Goal: Browse casually: Explore the website without a specific task or goal

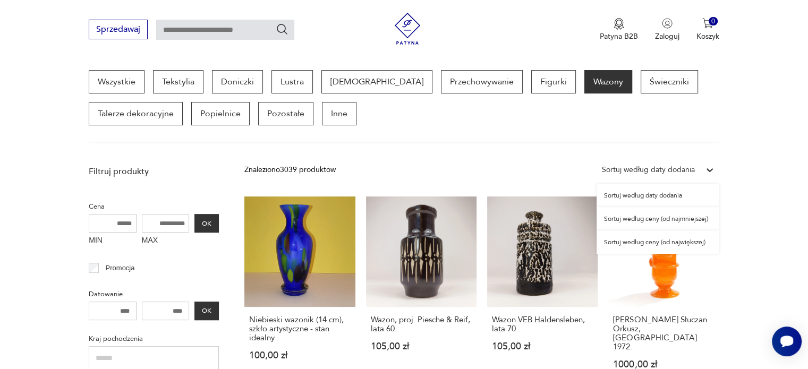
click at [709, 166] on icon at bounding box center [709, 170] width 11 height 11
click at [689, 244] on div "Sortuj według ceny (od największej)" at bounding box center [658, 242] width 123 height 23
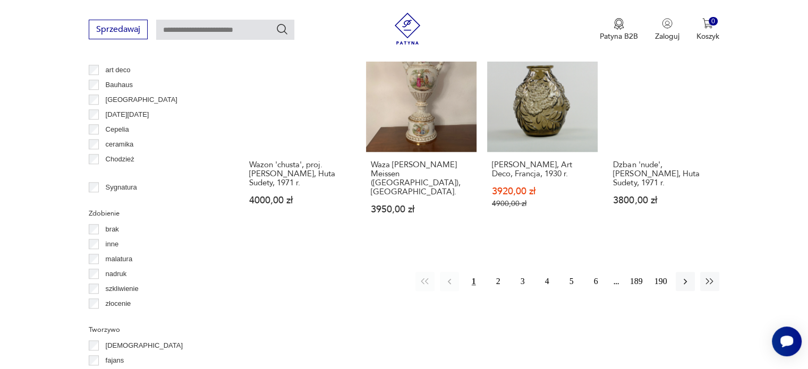
scroll to position [1112, 0]
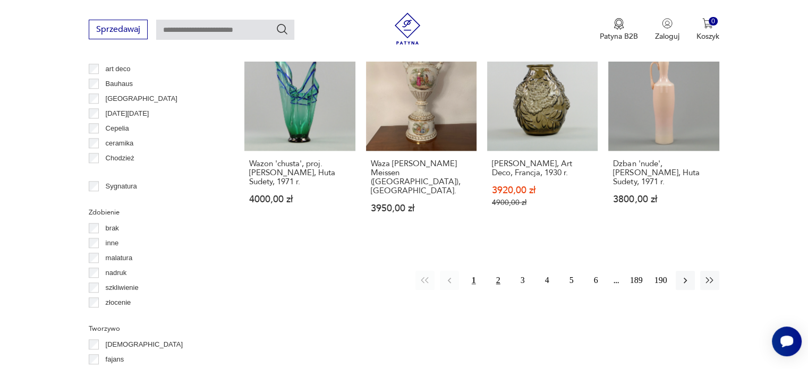
click at [495, 271] on button "2" at bounding box center [498, 280] width 19 height 19
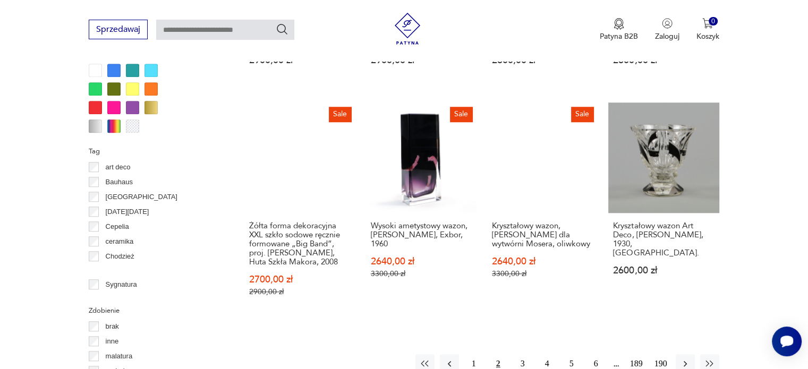
scroll to position [1132, 0]
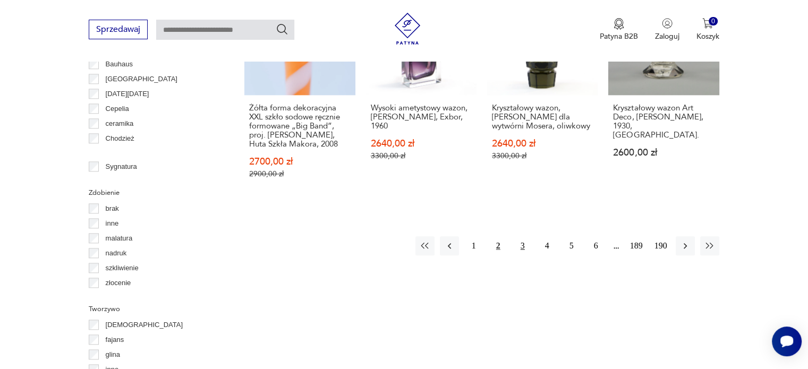
click at [521, 236] on button "3" at bounding box center [522, 245] width 19 height 19
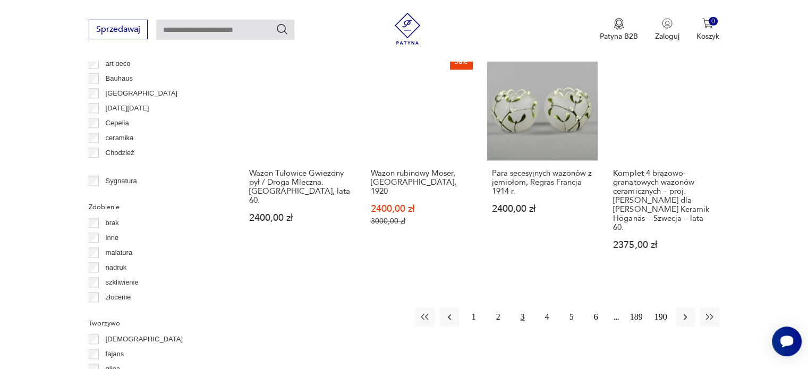
scroll to position [1132, 0]
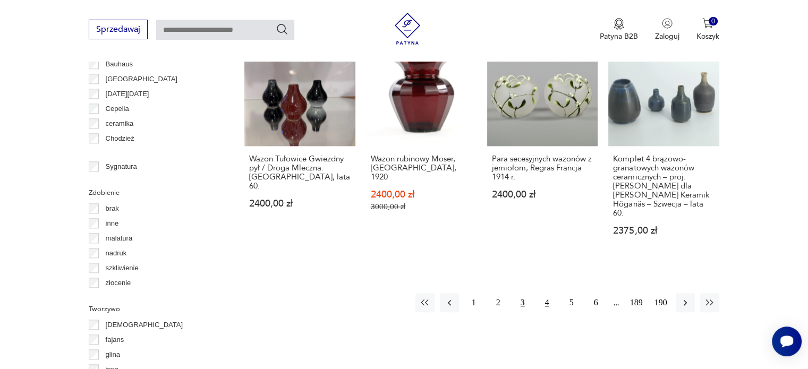
click at [547, 293] on button "4" at bounding box center [547, 302] width 19 height 19
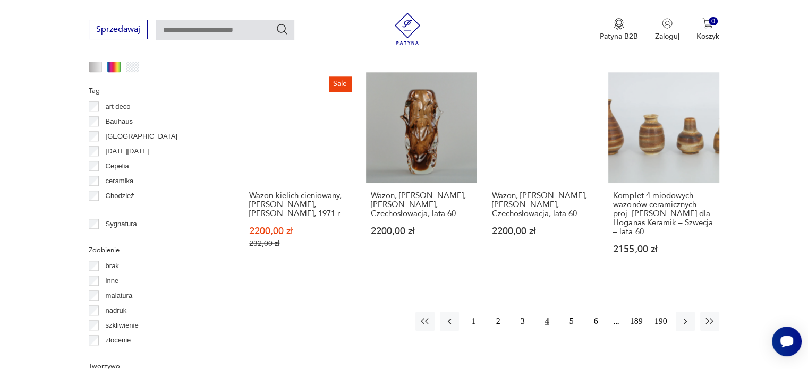
scroll to position [1132, 0]
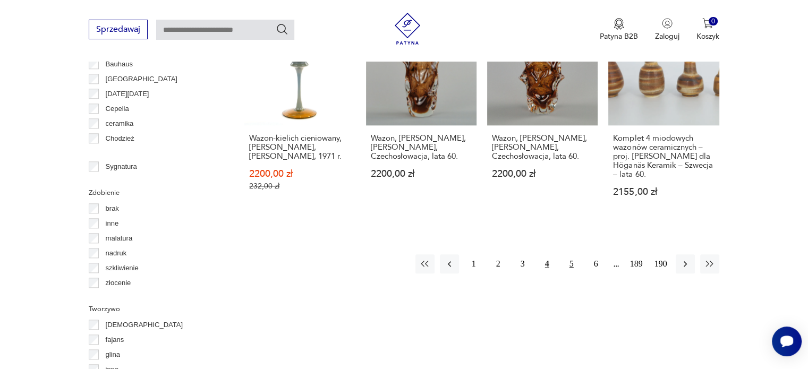
click at [571, 254] on button "5" at bounding box center [571, 263] width 19 height 19
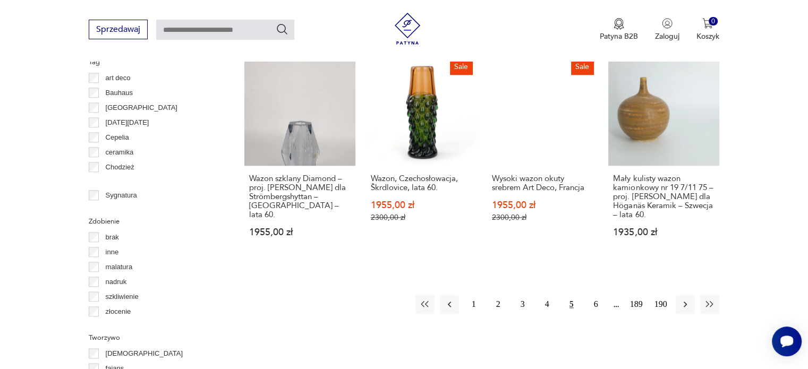
scroll to position [1132, 0]
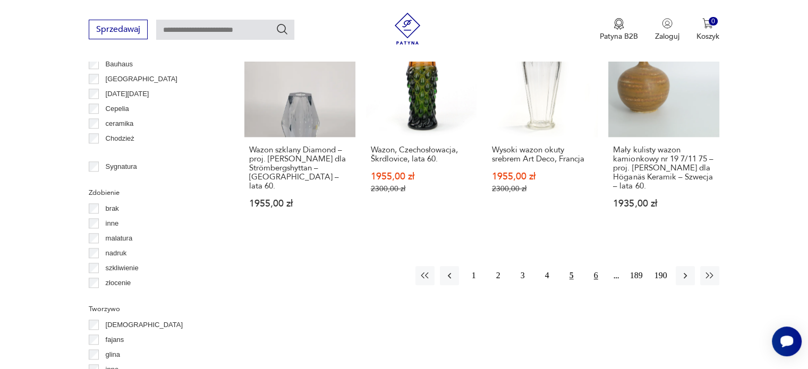
click at [599, 266] on button "6" at bounding box center [595, 275] width 19 height 19
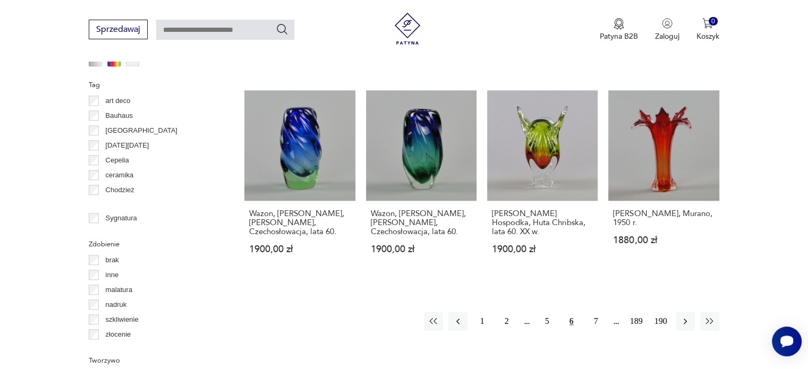
scroll to position [1132, 0]
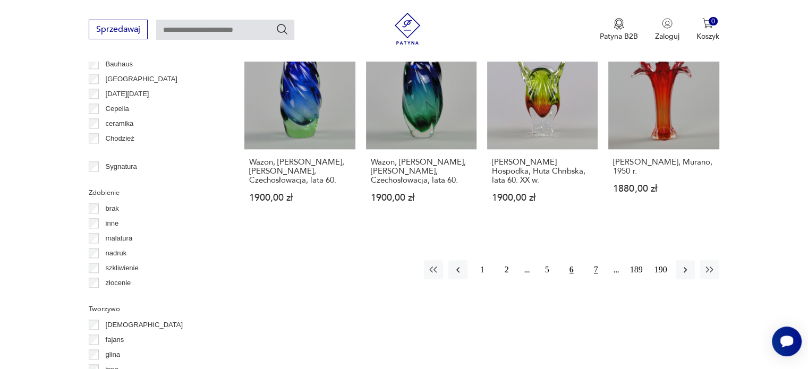
click at [594, 260] on button "7" at bounding box center [595, 269] width 19 height 19
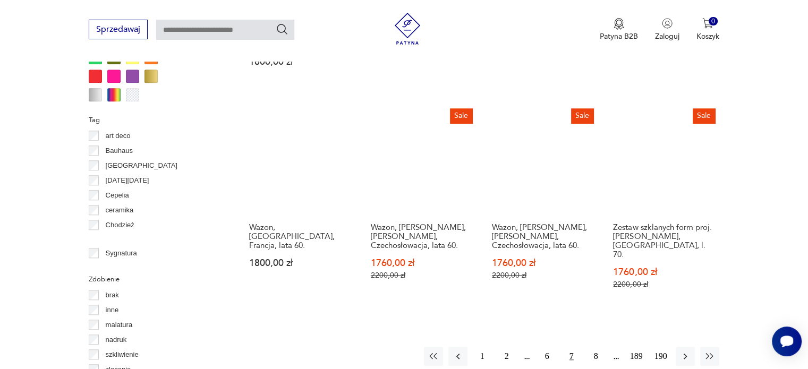
scroll to position [1078, 0]
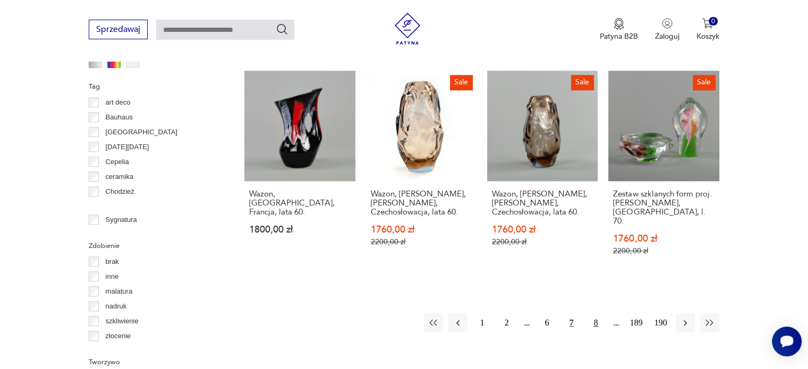
click at [596, 313] on button "8" at bounding box center [595, 322] width 19 height 19
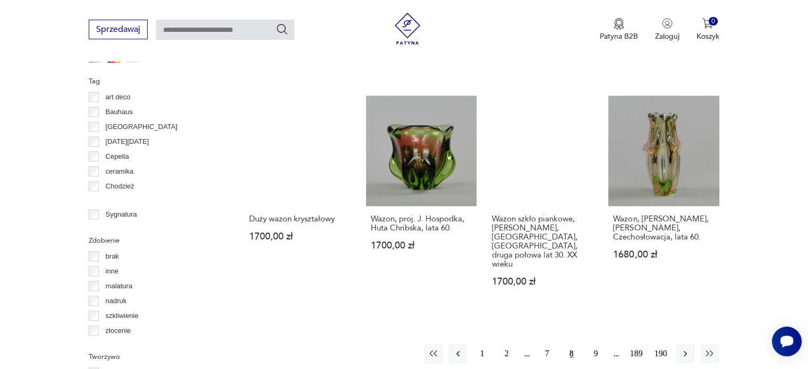
scroll to position [1132, 0]
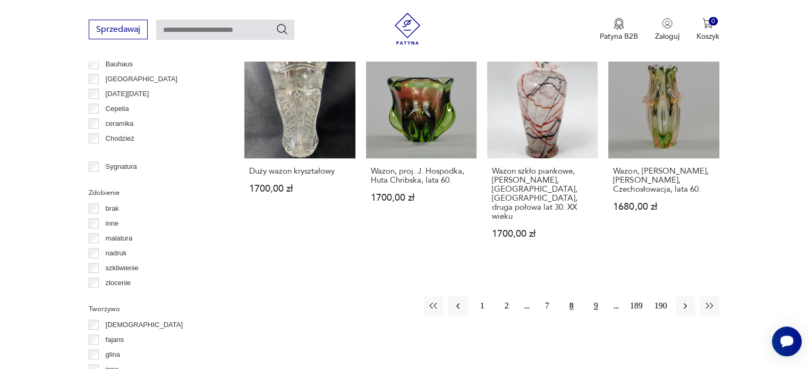
click at [598, 296] on button "9" at bounding box center [595, 305] width 19 height 19
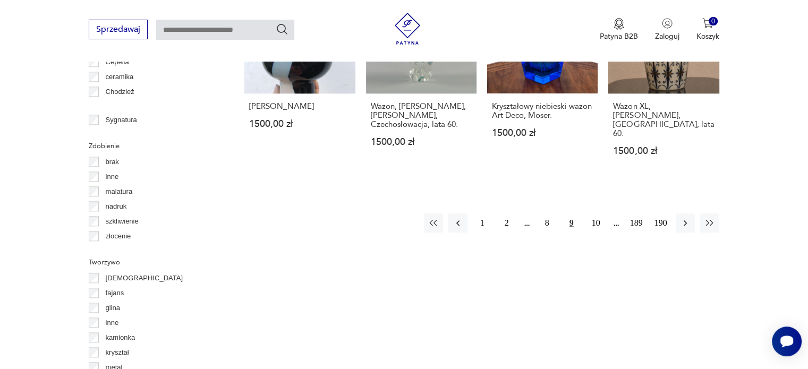
scroll to position [1185, 0]
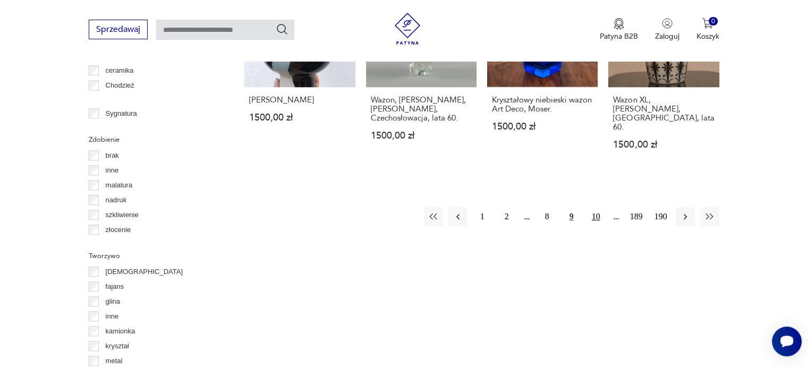
click at [597, 207] on button "10" at bounding box center [595, 216] width 19 height 19
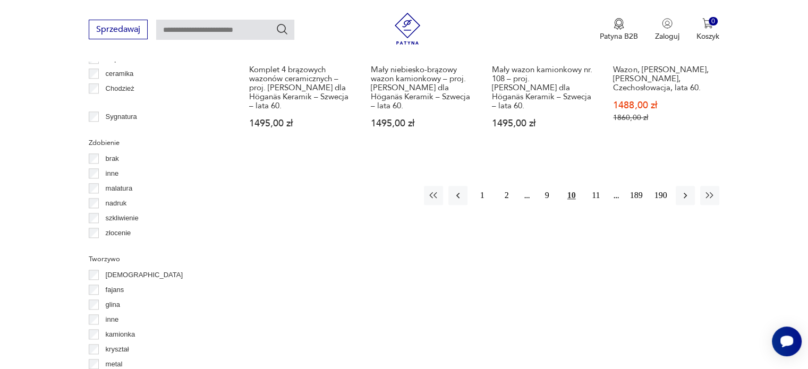
scroll to position [1185, 0]
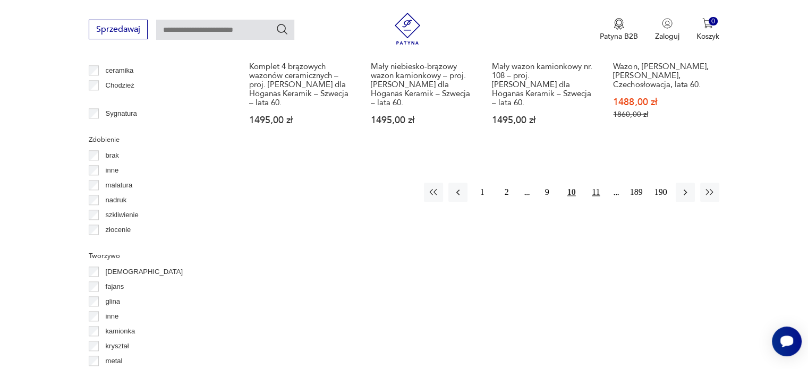
click at [597, 183] on button "11" at bounding box center [595, 192] width 19 height 19
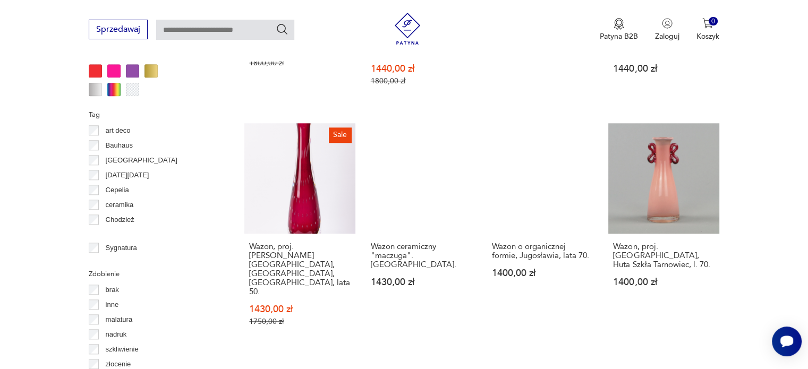
scroll to position [1078, 0]
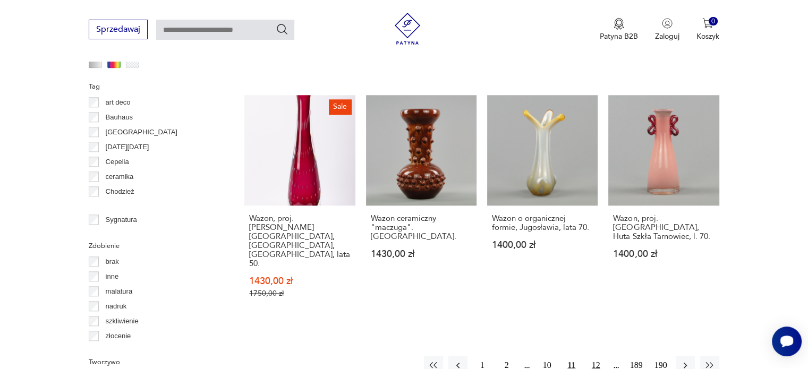
click at [593, 356] on button "12" at bounding box center [595, 365] width 19 height 19
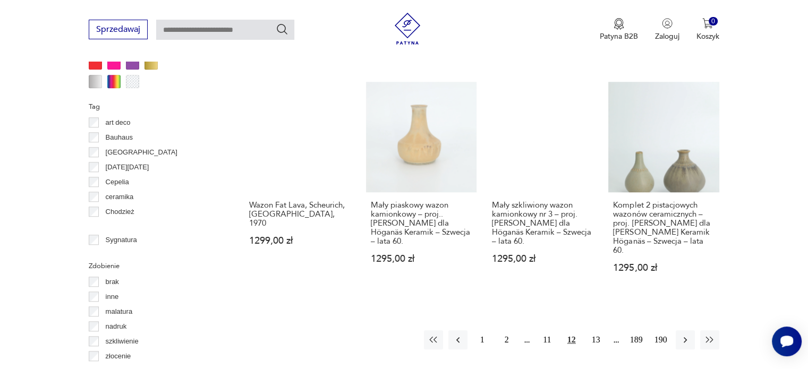
scroll to position [1078, 0]
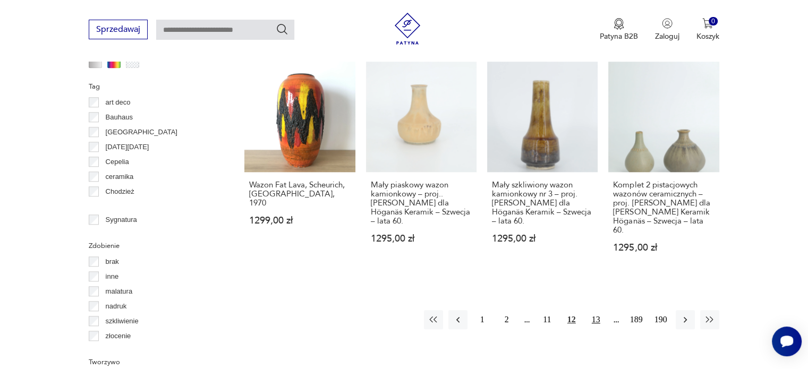
click at [595, 310] on button "13" at bounding box center [595, 319] width 19 height 19
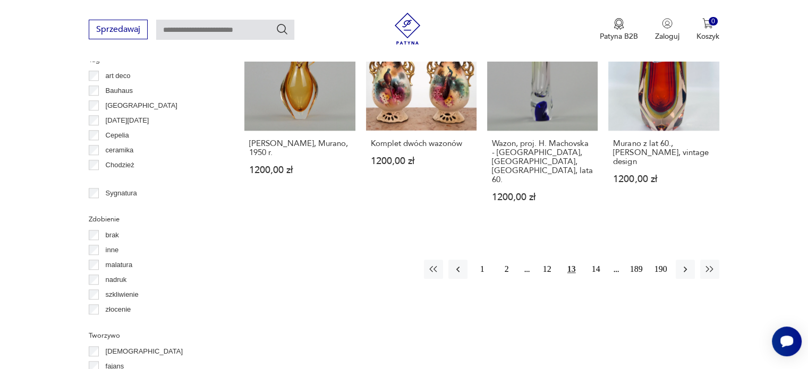
scroll to position [1132, 0]
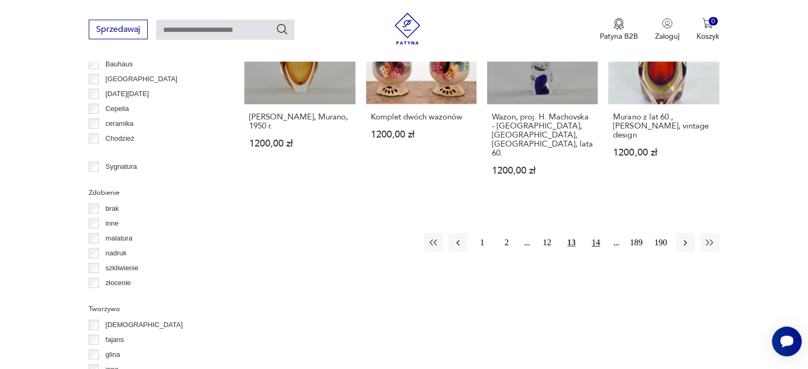
click at [596, 233] on button "14" at bounding box center [595, 242] width 19 height 19
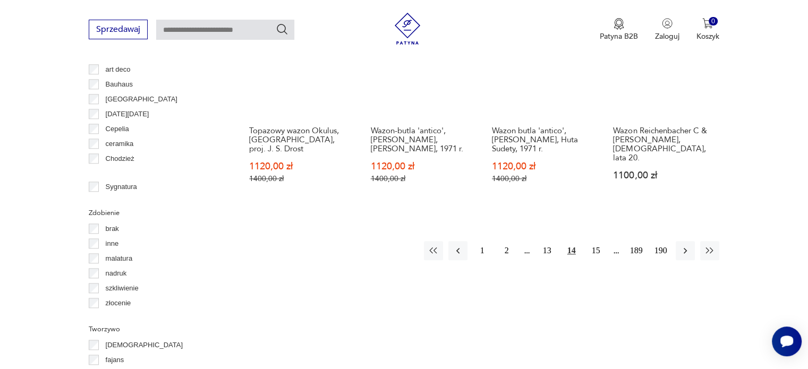
scroll to position [1132, 0]
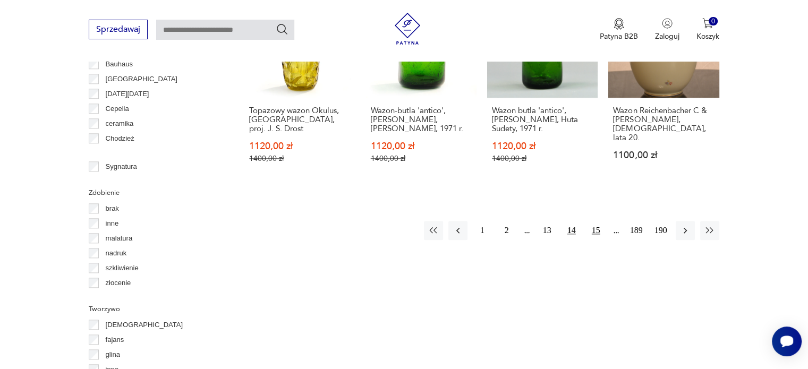
click at [596, 221] on button "15" at bounding box center [595, 230] width 19 height 19
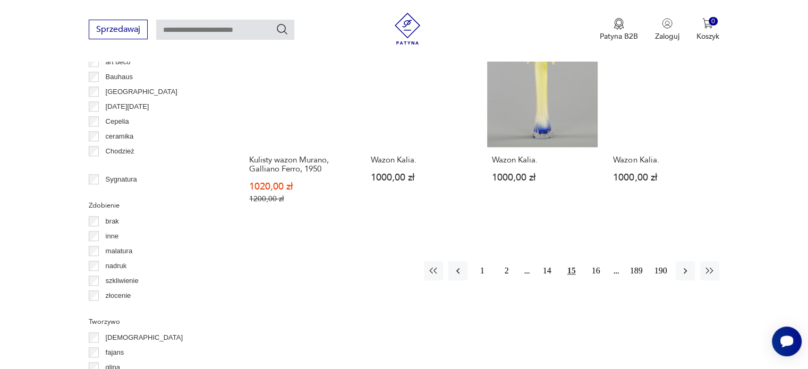
scroll to position [1132, 0]
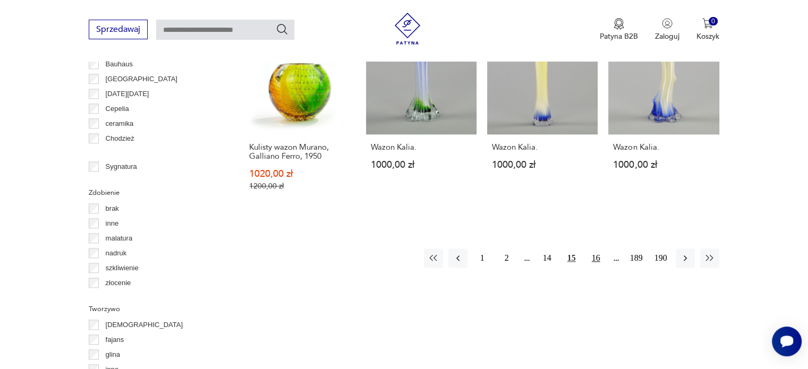
click at [594, 249] on button "16" at bounding box center [595, 258] width 19 height 19
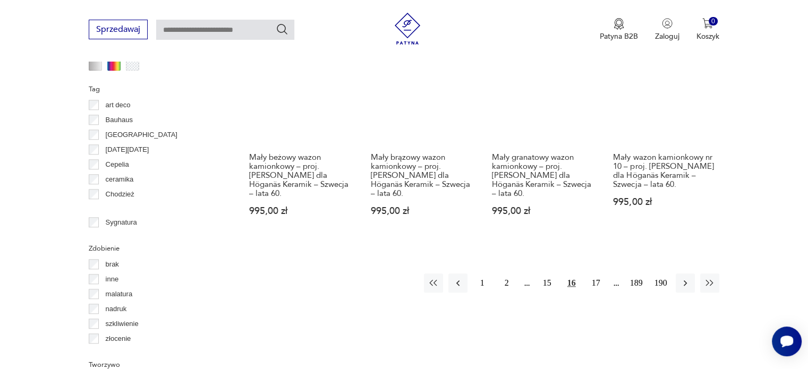
scroll to position [1078, 0]
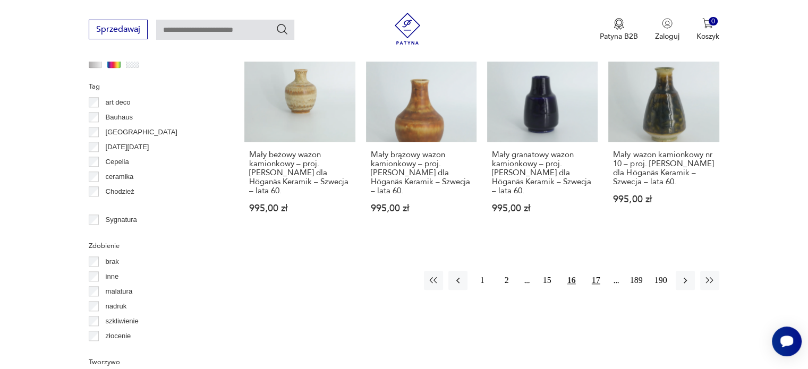
click at [593, 271] on button "17" at bounding box center [595, 280] width 19 height 19
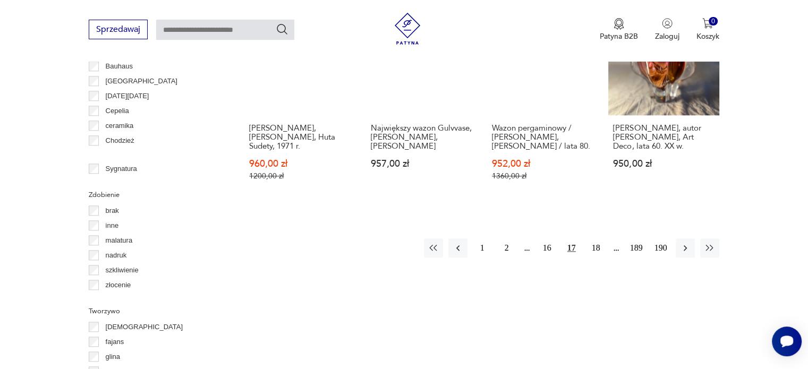
scroll to position [1132, 0]
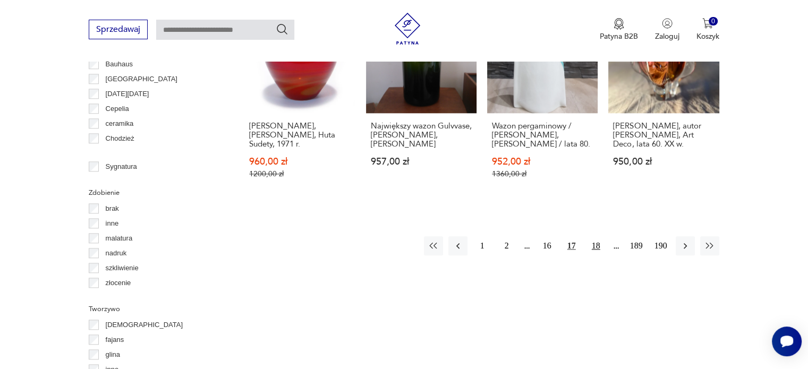
click at [595, 238] on button "18" at bounding box center [595, 245] width 19 height 19
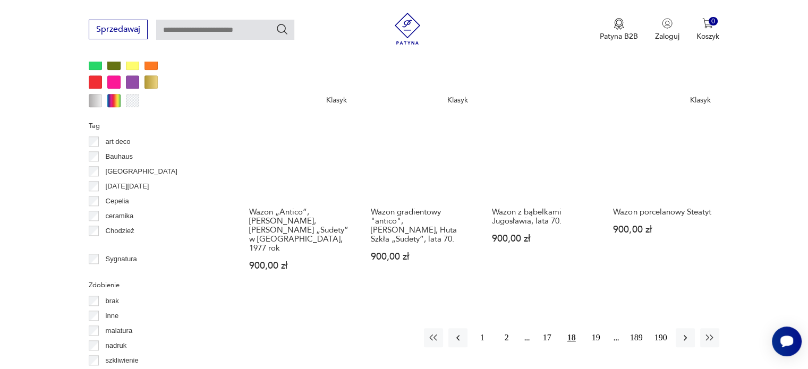
scroll to position [1078, 0]
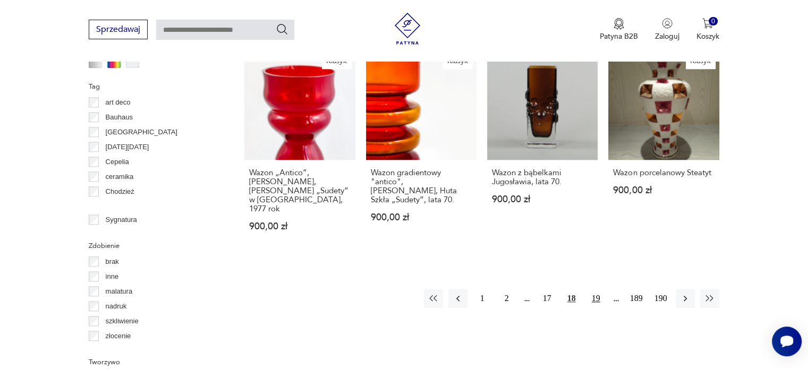
click at [596, 289] on button "19" at bounding box center [595, 298] width 19 height 19
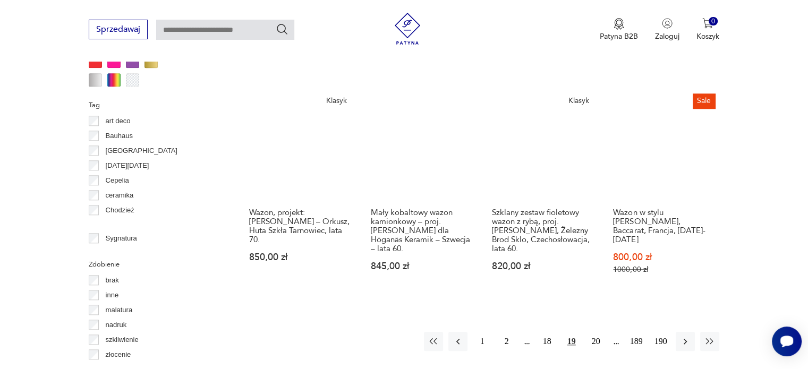
scroll to position [1078, 0]
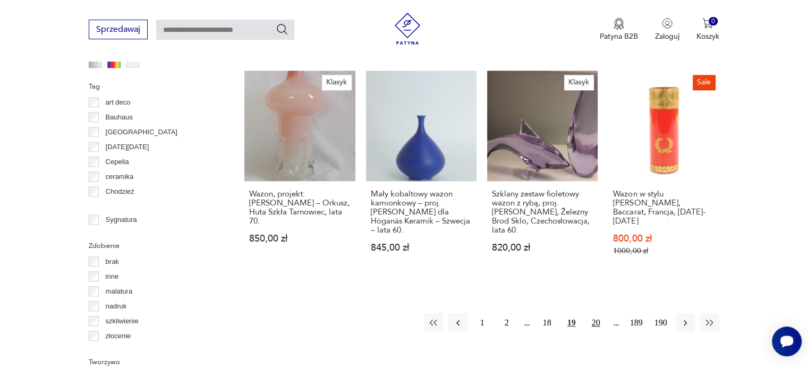
click at [600, 313] on button "20" at bounding box center [595, 322] width 19 height 19
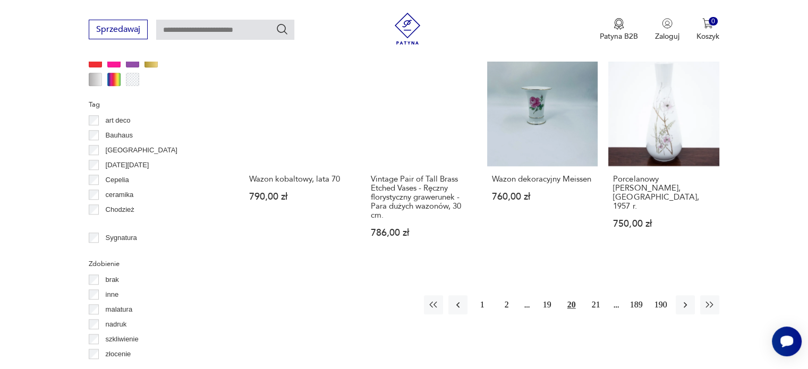
scroll to position [1078, 0]
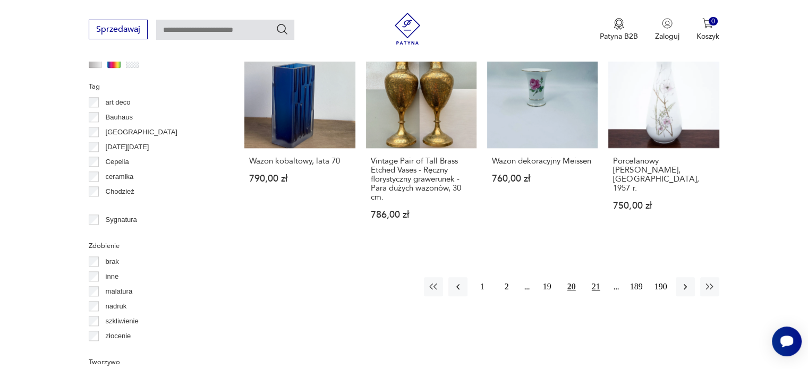
click at [598, 280] on button "21" at bounding box center [595, 286] width 19 height 19
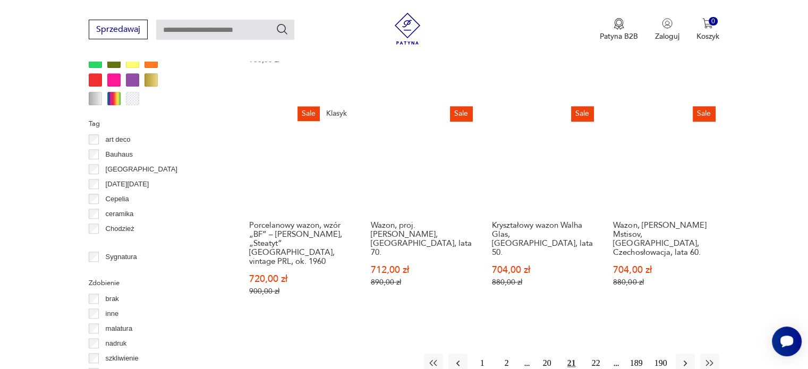
scroll to position [1078, 0]
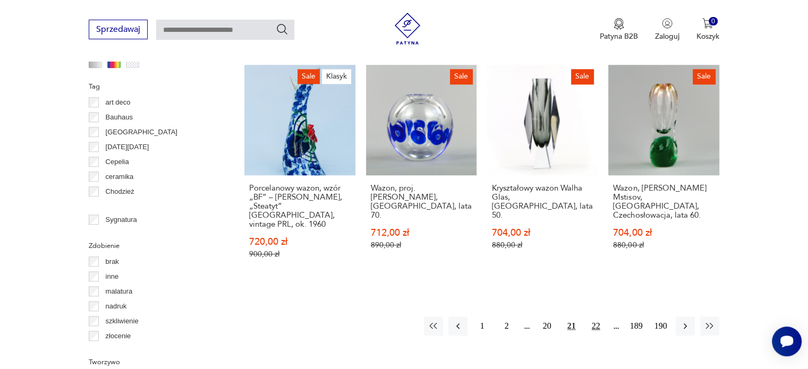
click at [594, 317] on button "22" at bounding box center [595, 326] width 19 height 19
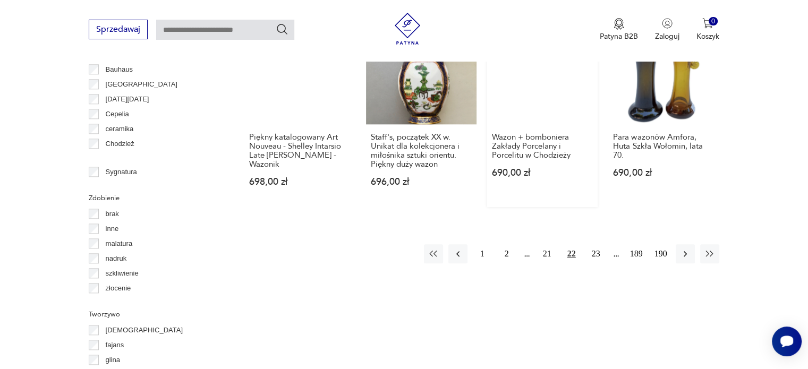
scroll to position [1132, 0]
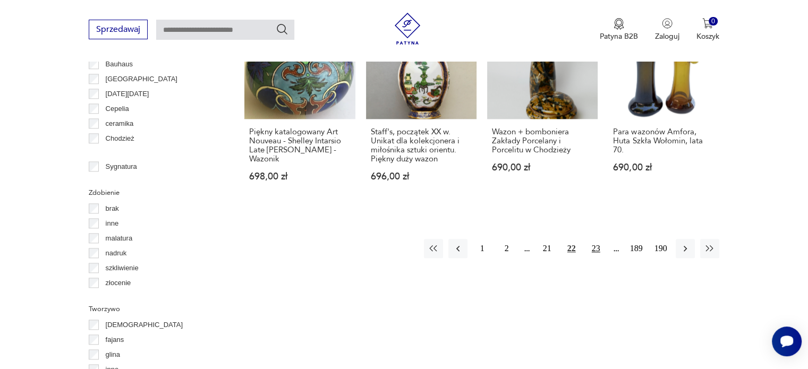
click at [595, 239] on button "23" at bounding box center [595, 248] width 19 height 19
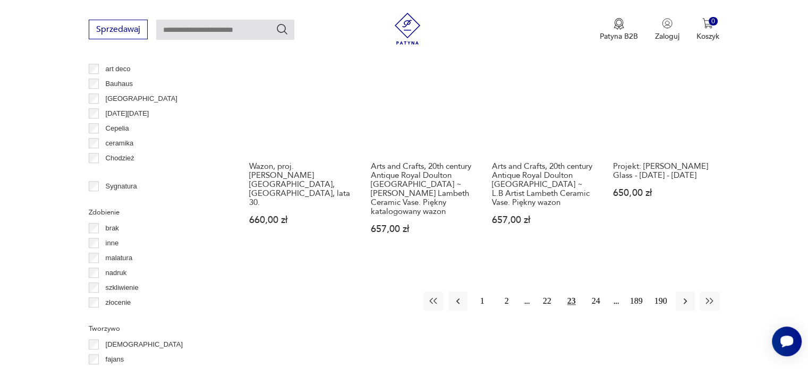
scroll to position [1132, 0]
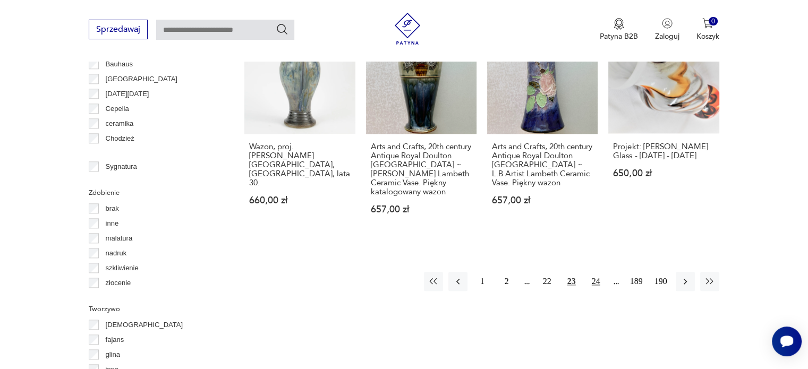
click at [599, 272] on button "24" at bounding box center [595, 281] width 19 height 19
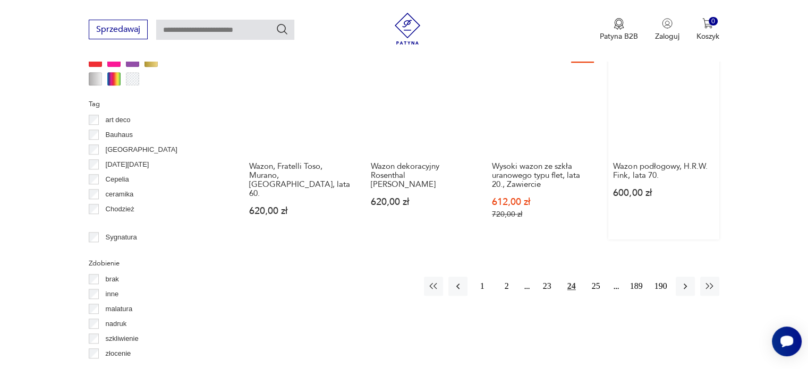
scroll to position [1078, 0]
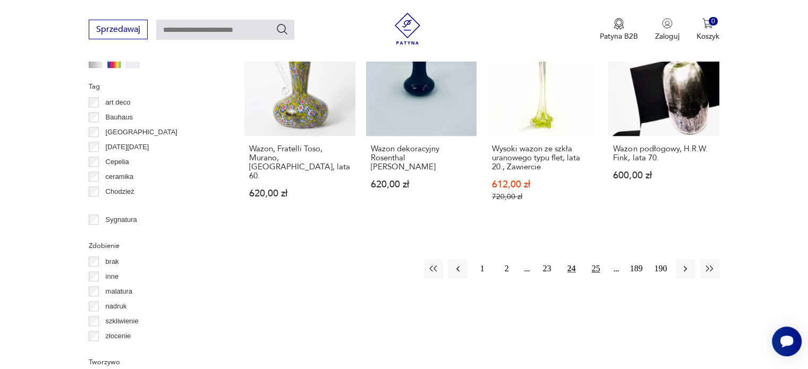
click at [599, 259] on button "25" at bounding box center [595, 268] width 19 height 19
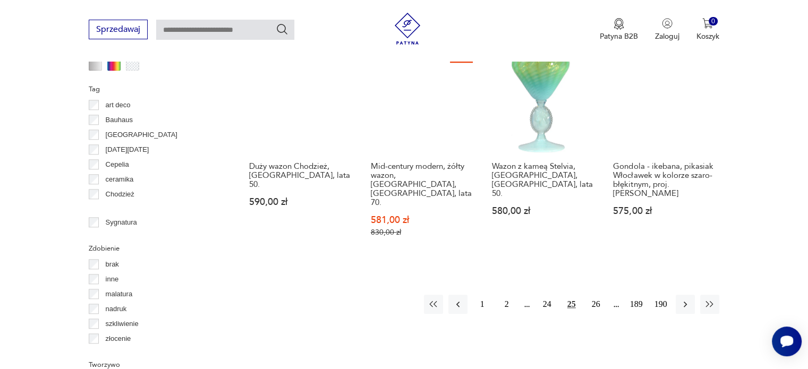
scroll to position [1078, 0]
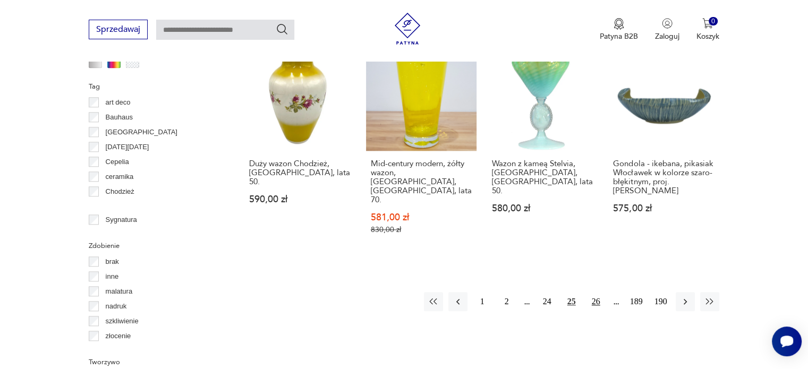
click at [597, 292] on button "26" at bounding box center [595, 301] width 19 height 19
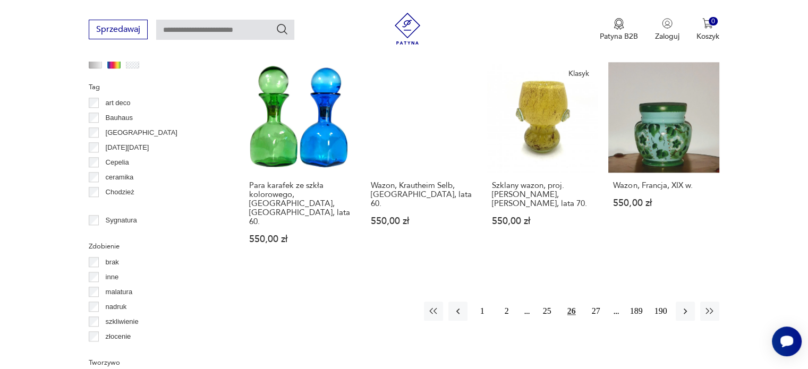
scroll to position [1078, 0]
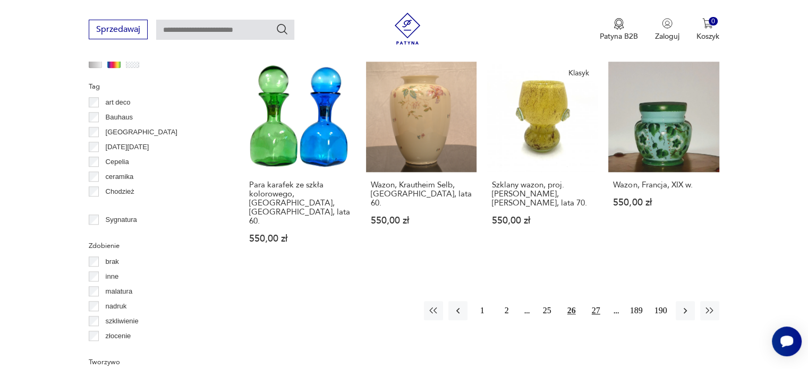
click at [597, 301] on button "27" at bounding box center [595, 310] width 19 height 19
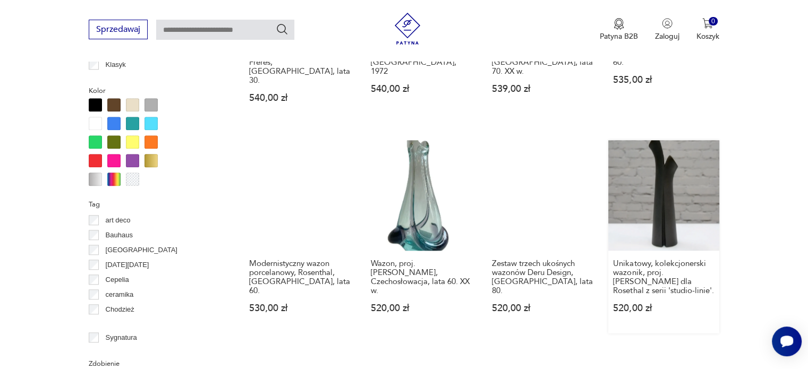
scroll to position [1025, 0]
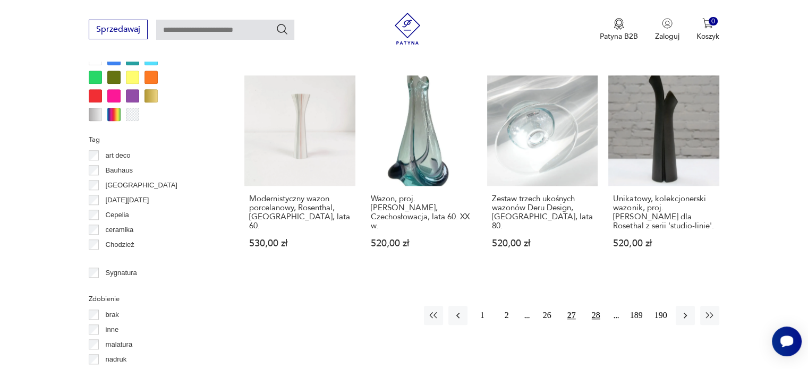
click at [595, 306] on button "28" at bounding box center [595, 315] width 19 height 19
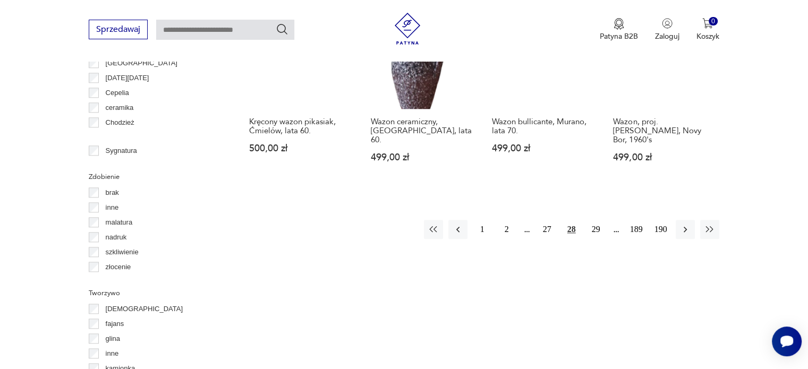
scroll to position [1185, 0]
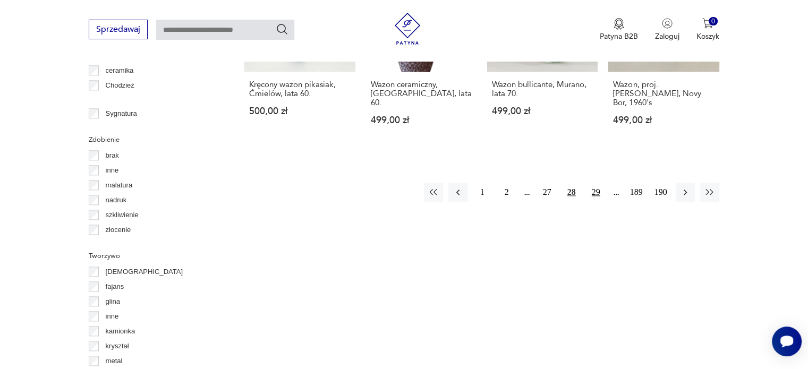
click at [596, 183] on button "29" at bounding box center [595, 192] width 19 height 19
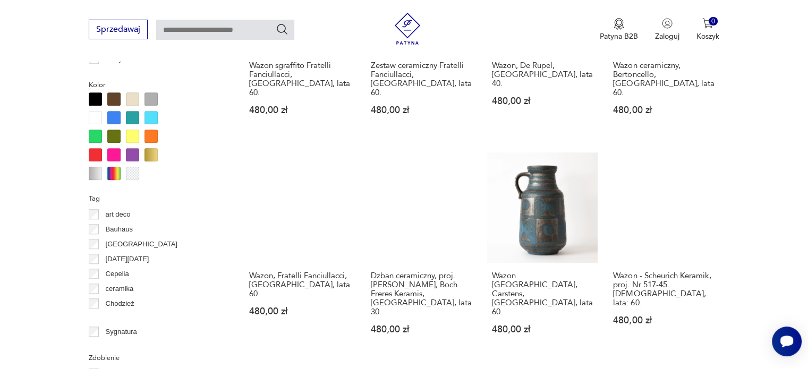
scroll to position [972, 0]
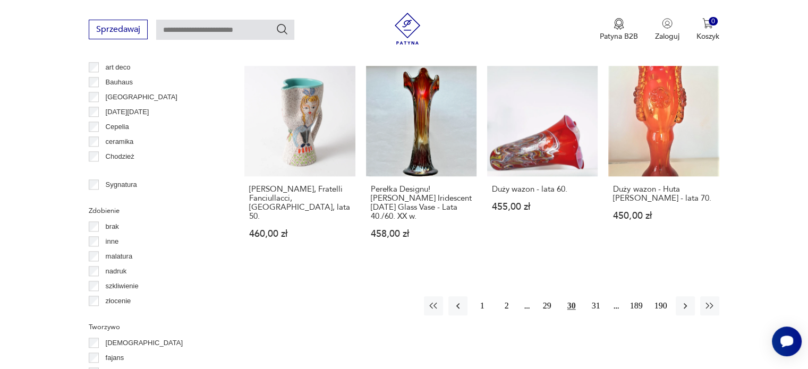
scroll to position [1132, 0]
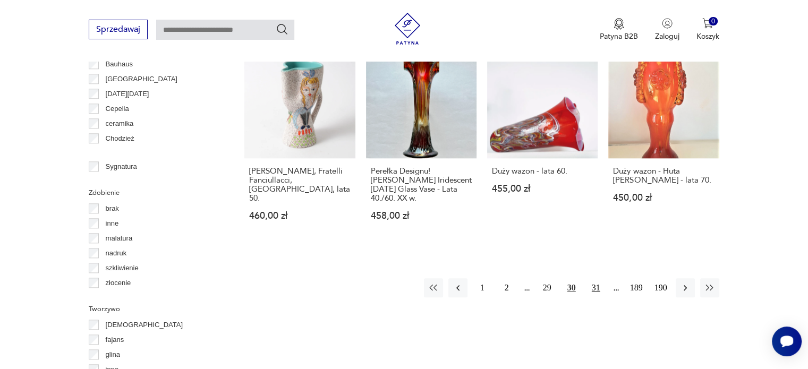
click at [595, 278] on button "31" at bounding box center [595, 287] width 19 height 19
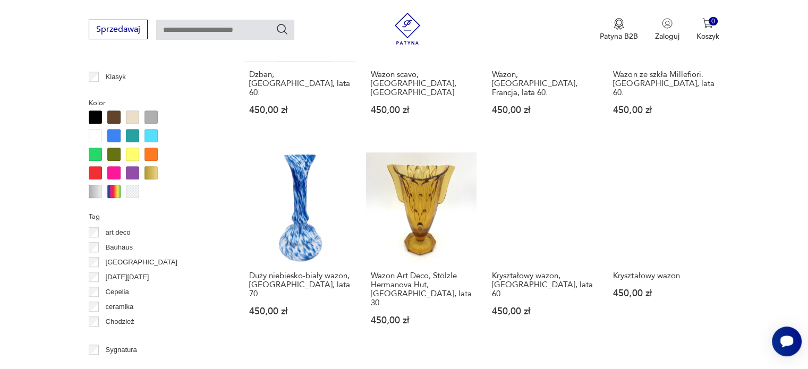
scroll to position [972, 0]
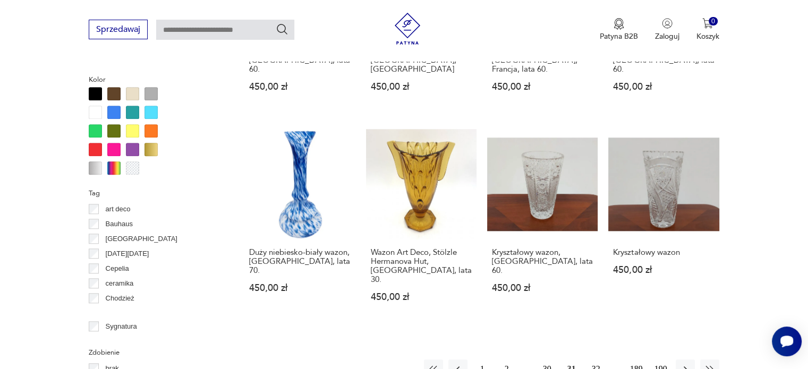
click at [597, 360] on button "32" at bounding box center [595, 369] width 19 height 19
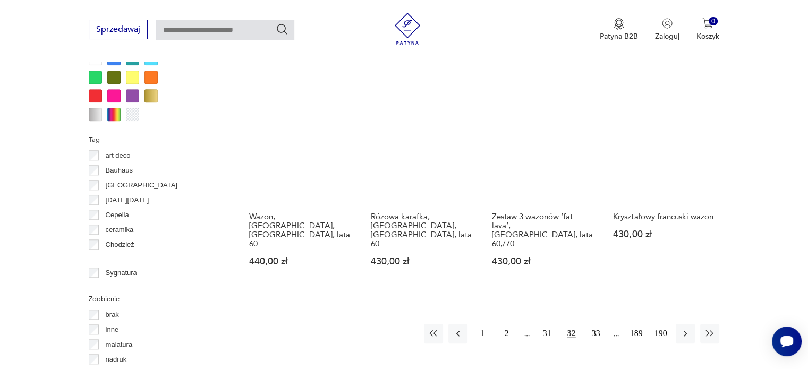
scroll to position [1078, 0]
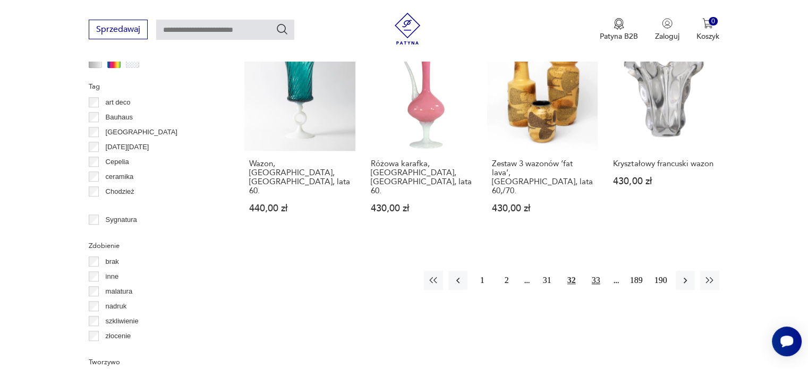
click at [596, 271] on button "33" at bounding box center [595, 280] width 19 height 19
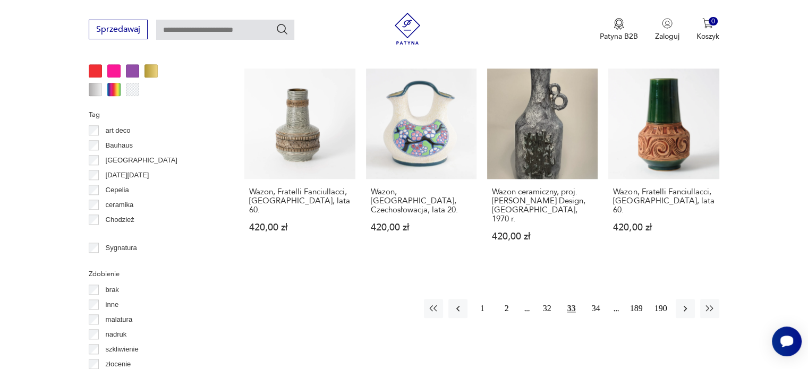
scroll to position [1132, 0]
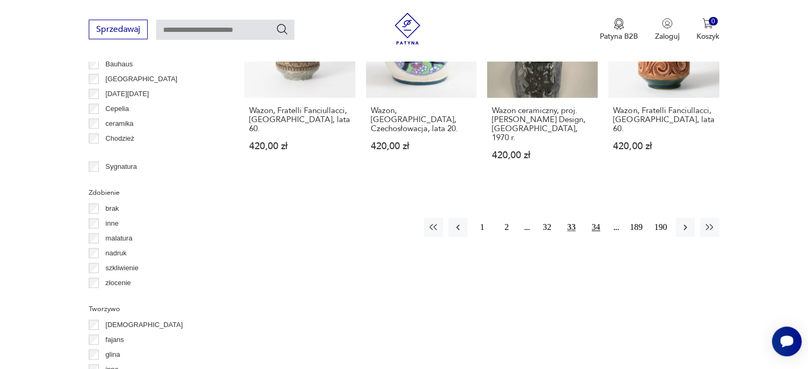
click at [596, 218] on button "34" at bounding box center [595, 227] width 19 height 19
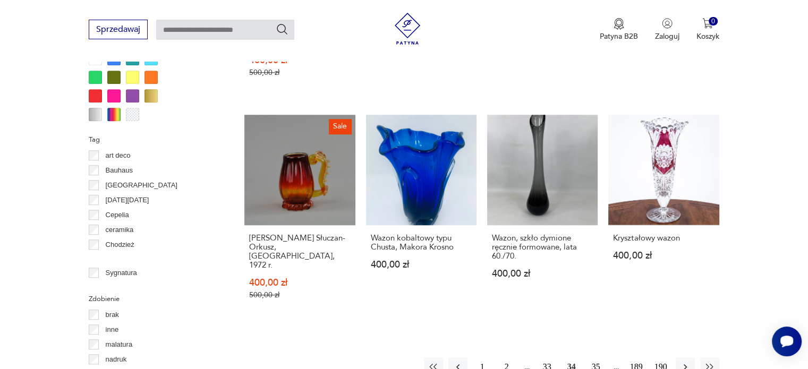
scroll to position [1078, 0]
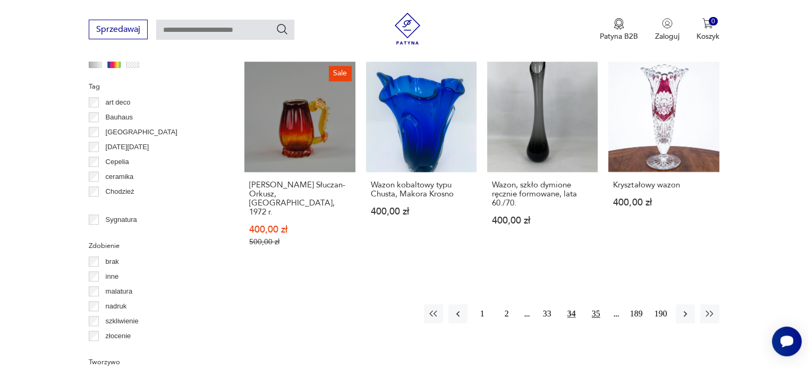
click at [596, 304] on button "35" at bounding box center [595, 313] width 19 height 19
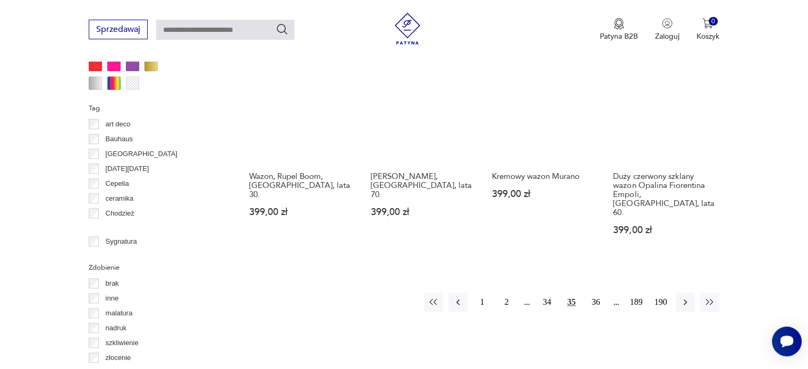
scroll to position [1078, 0]
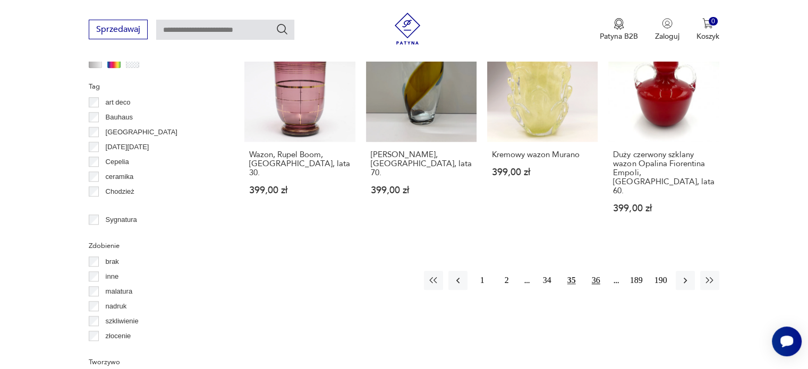
click at [596, 271] on button "36" at bounding box center [595, 280] width 19 height 19
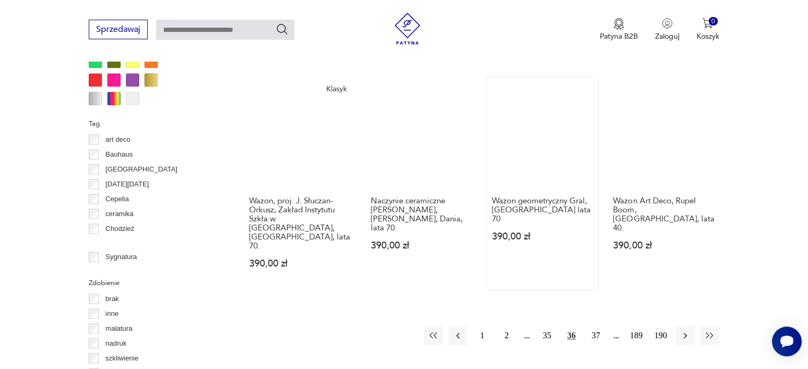
scroll to position [1132, 0]
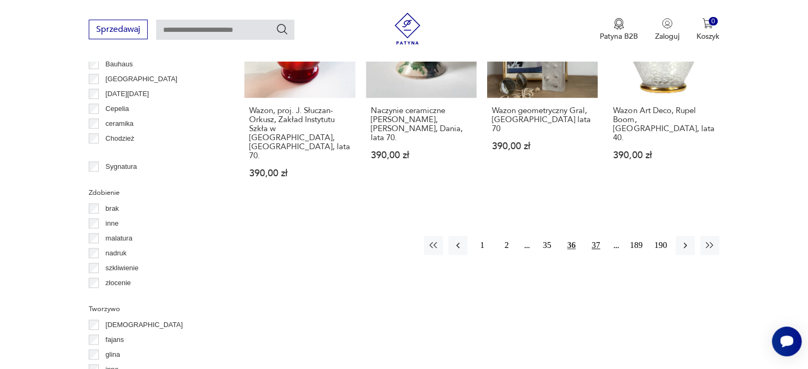
click at [596, 236] on button "37" at bounding box center [595, 245] width 19 height 19
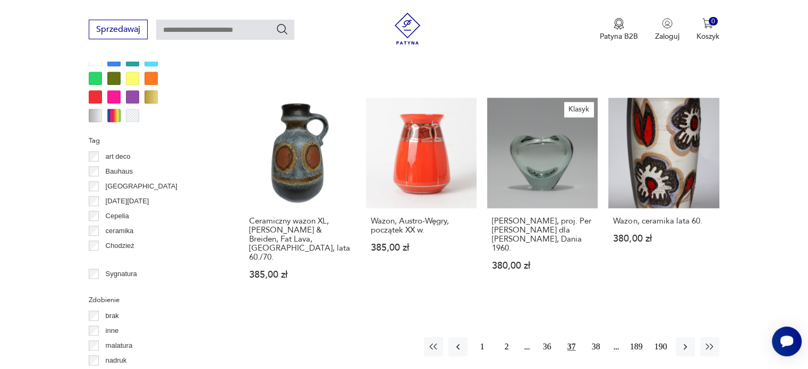
scroll to position [1025, 0]
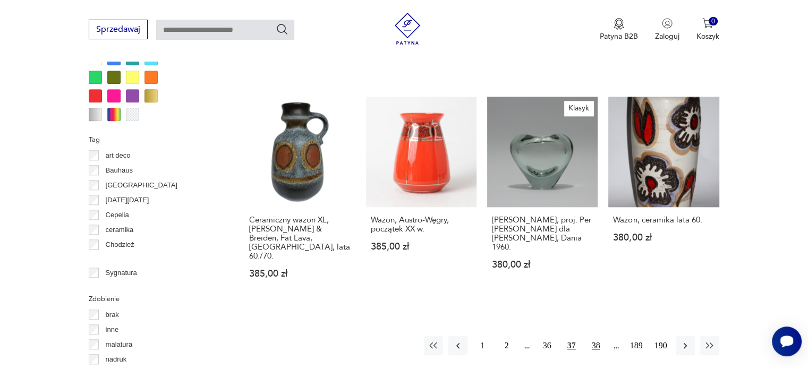
click at [598, 336] on button "38" at bounding box center [595, 345] width 19 height 19
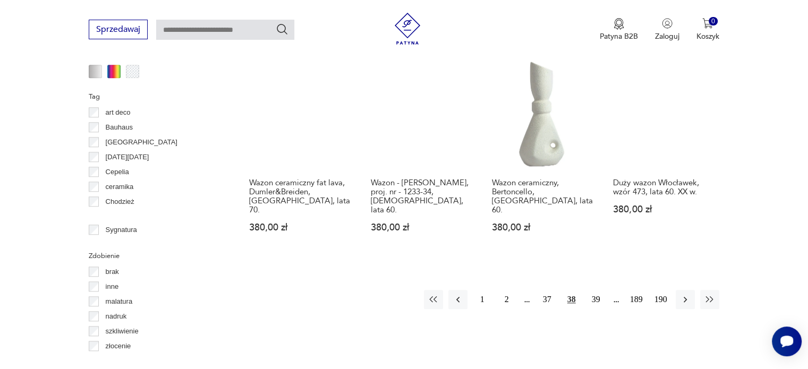
scroll to position [1078, 0]
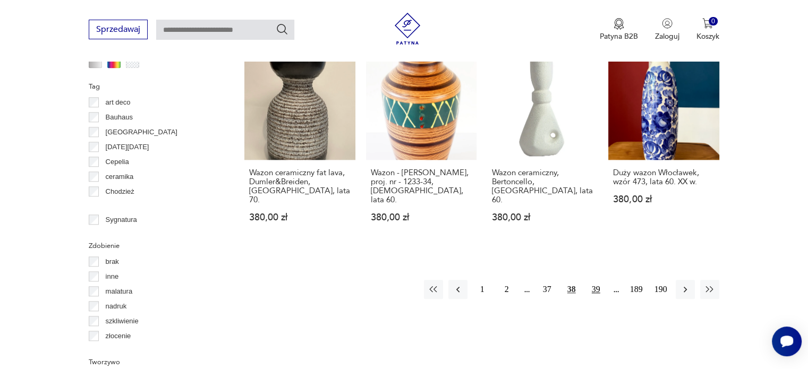
click at [597, 280] on button "39" at bounding box center [595, 289] width 19 height 19
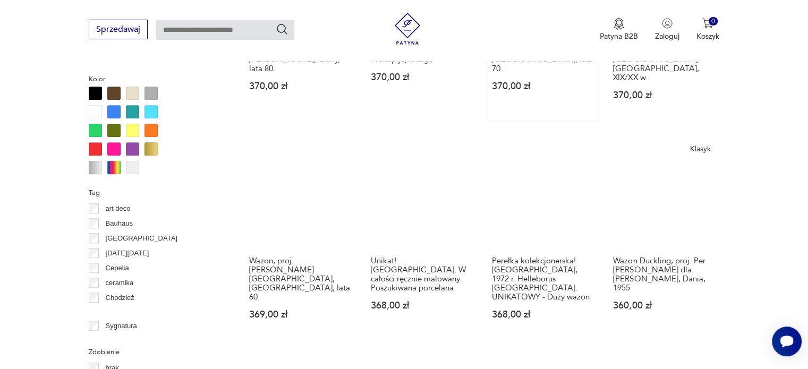
scroll to position [1025, 0]
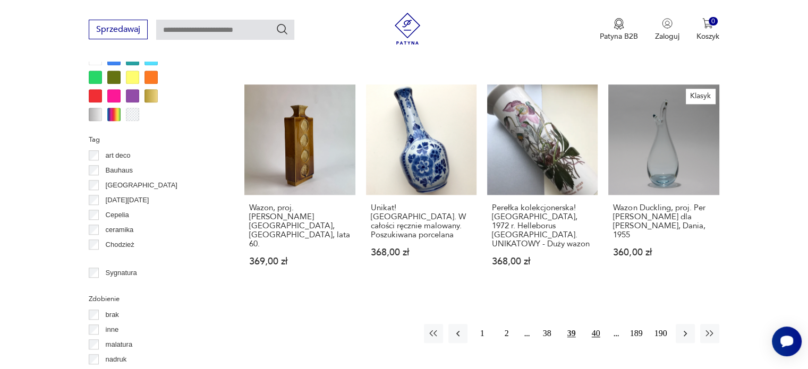
click at [595, 324] on button "40" at bounding box center [595, 333] width 19 height 19
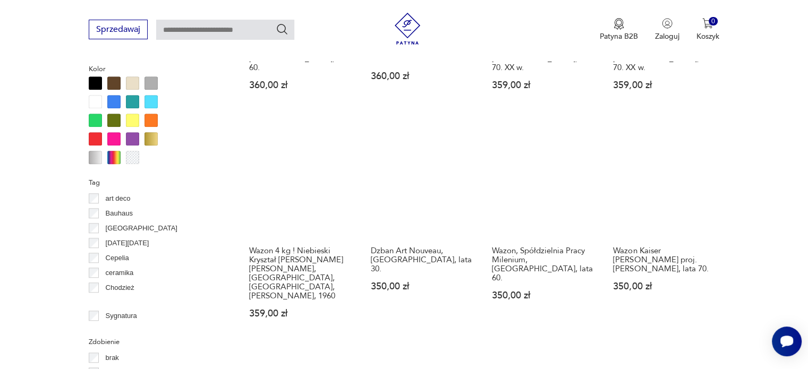
scroll to position [1078, 0]
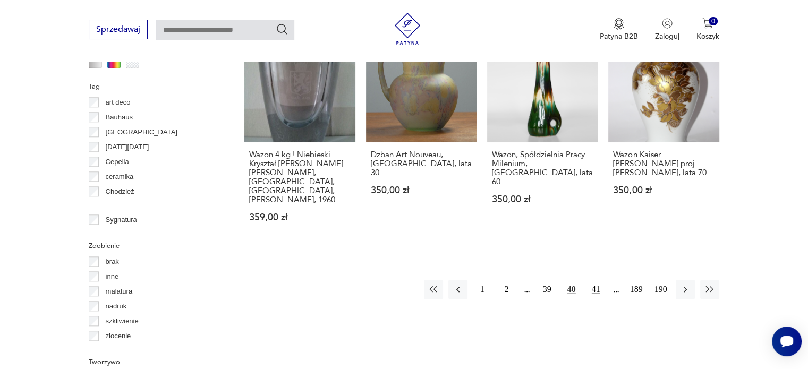
click at [593, 280] on button "41" at bounding box center [595, 289] width 19 height 19
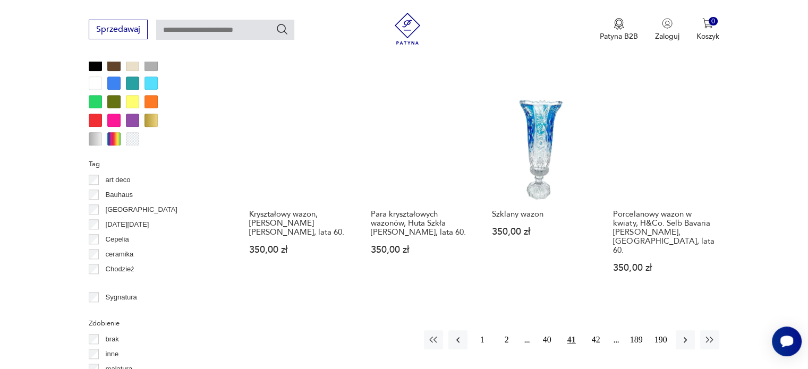
scroll to position [1025, 0]
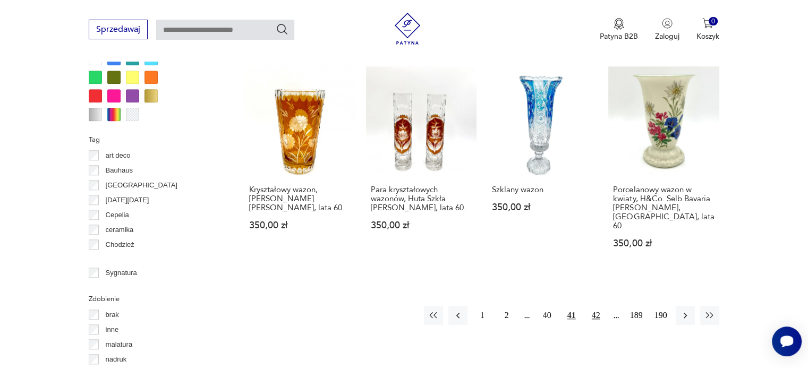
click at [594, 306] on button "42" at bounding box center [595, 315] width 19 height 19
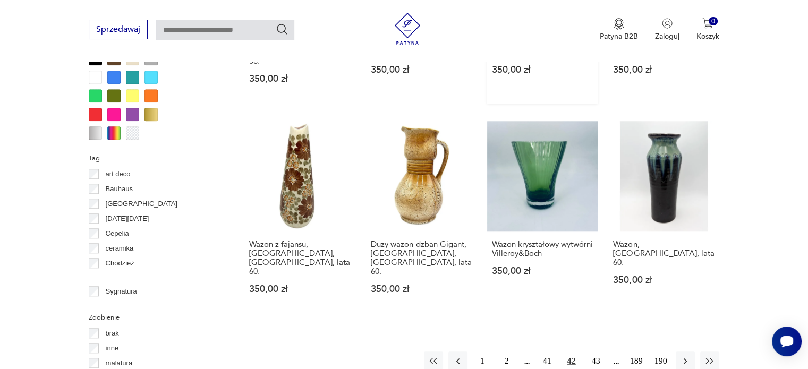
scroll to position [1025, 0]
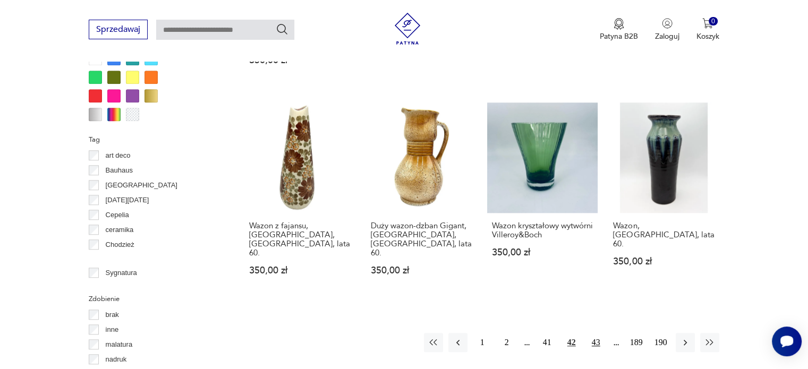
click at [598, 333] on button "43" at bounding box center [595, 342] width 19 height 19
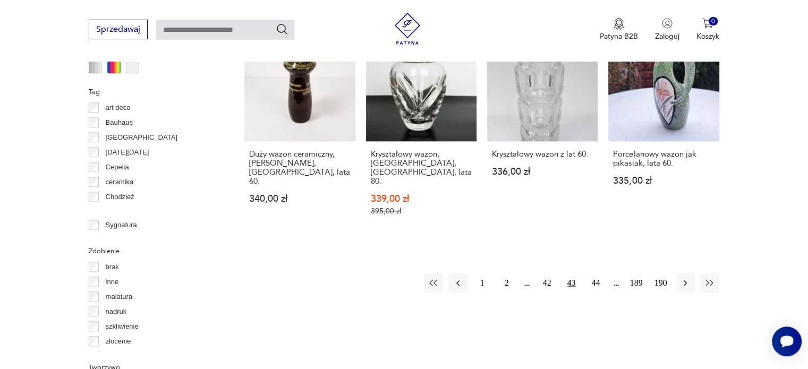
scroll to position [1132, 0]
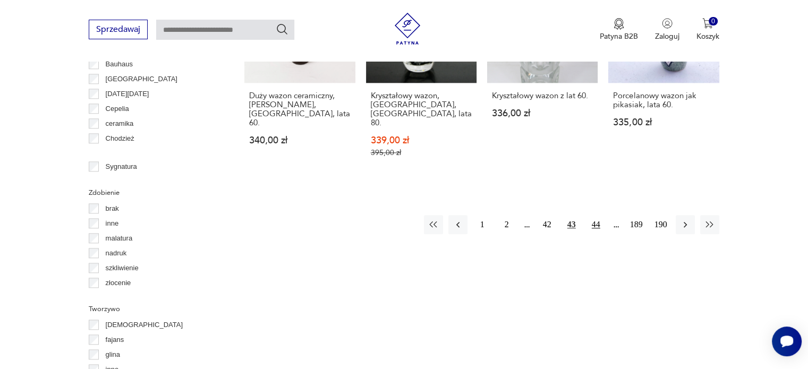
click at [597, 215] on button "44" at bounding box center [595, 224] width 19 height 19
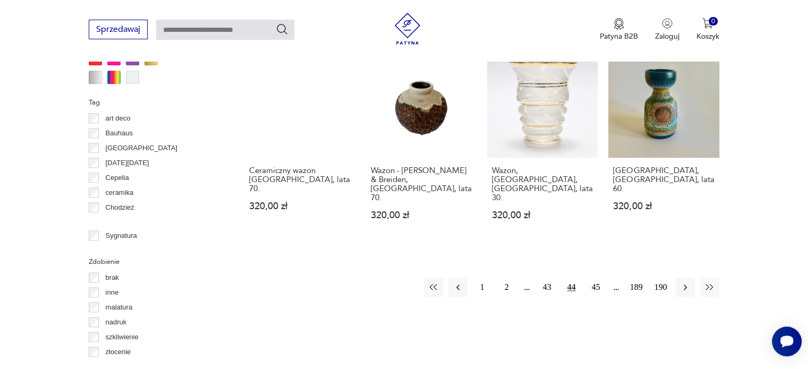
scroll to position [1078, 0]
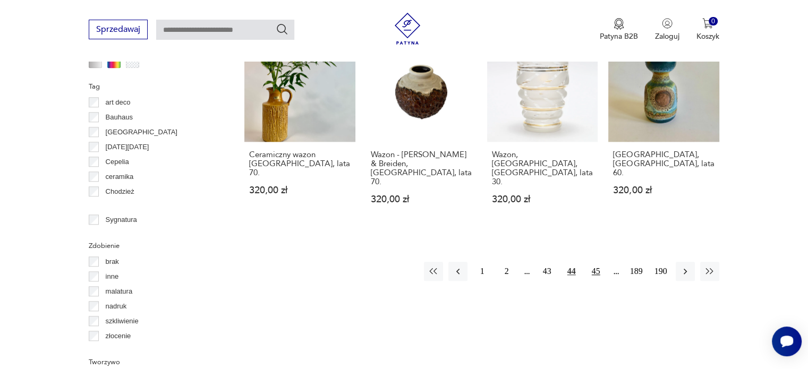
click at [595, 262] on button "45" at bounding box center [595, 271] width 19 height 19
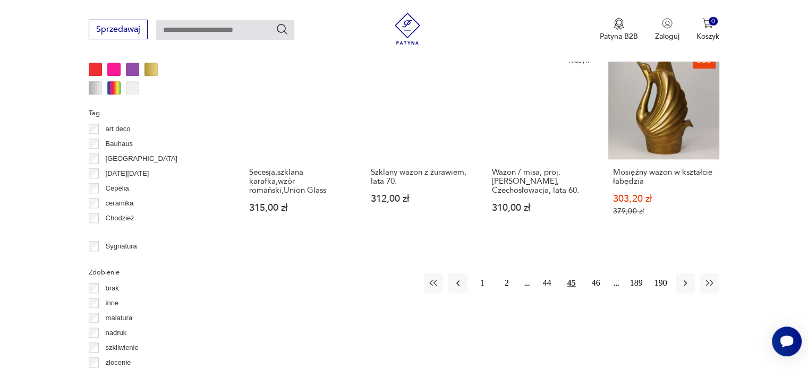
scroll to position [1078, 0]
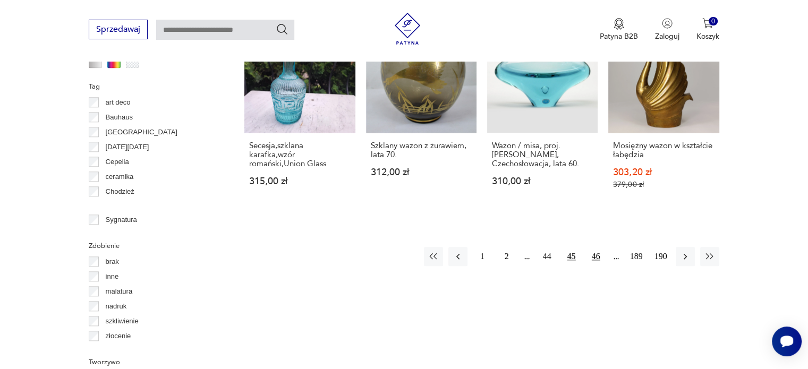
click at [599, 247] on button "46" at bounding box center [595, 256] width 19 height 19
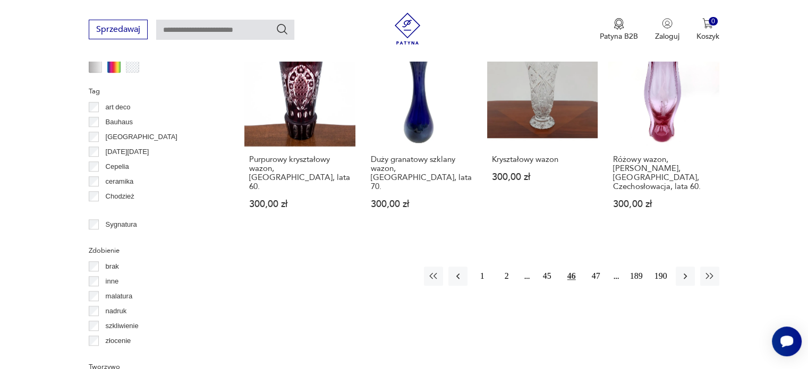
scroll to position [1078, 0]
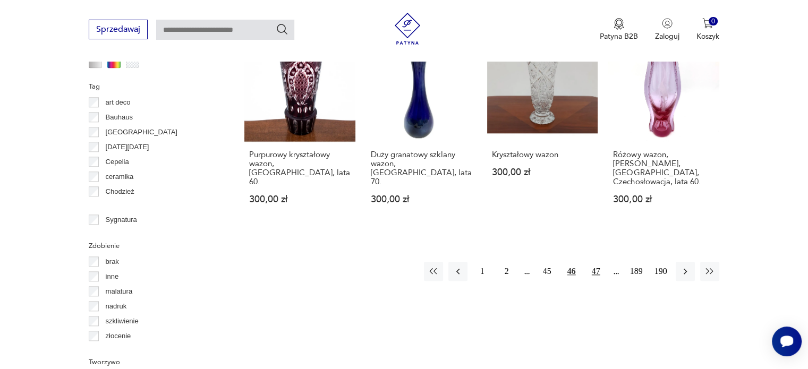
click at [597, 262] on button "47" at bounding box center [595, 271] width 19 height 19
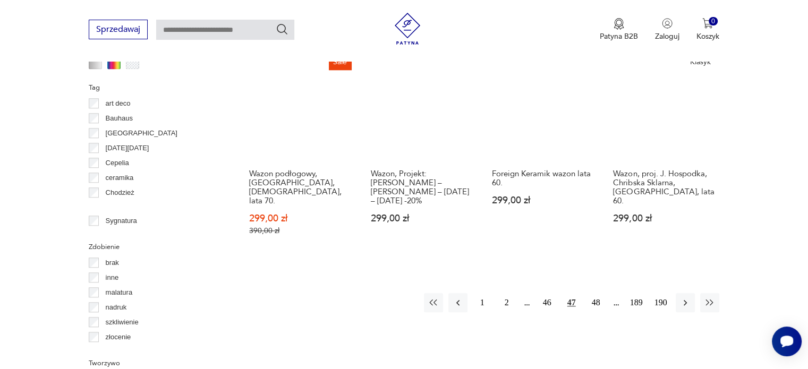
scroll to position [1078, 0]
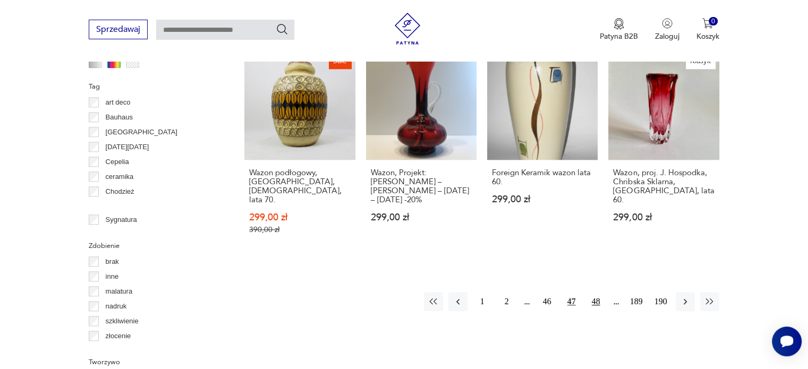
click at [597, 292] on button "48" at bounding box center [595, 301] width 19 height 19
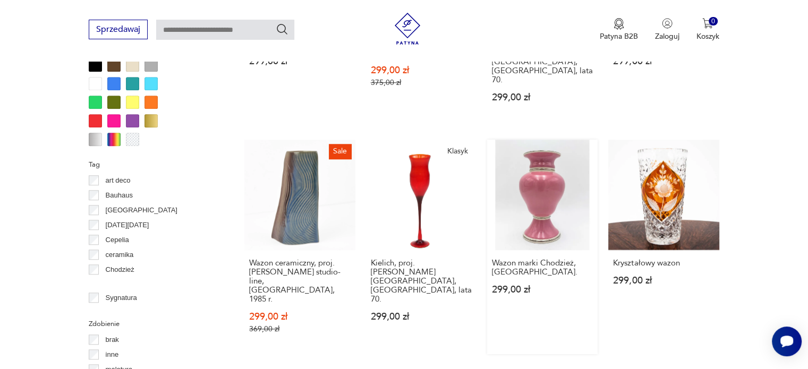
scroll to position [1025, 0]
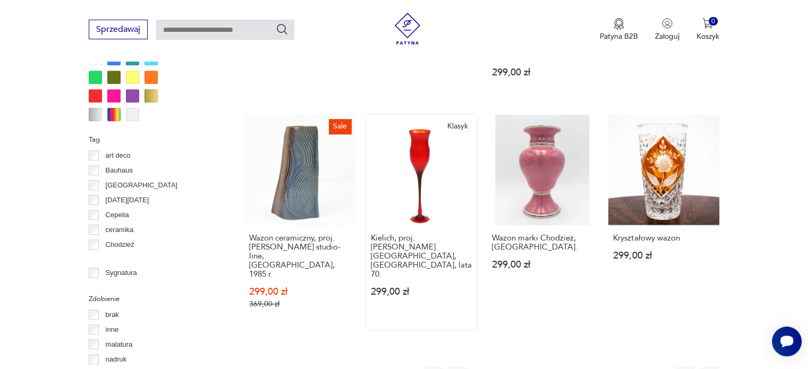
click at [403, 156] on link "Klasyk Kielich, proj. [PERSON_NAME][GEOGRAPHIC_DATA], [GEOGRAPHIC_DATA], lata 7…" at bounding box center [421, 222] width 110 height 215
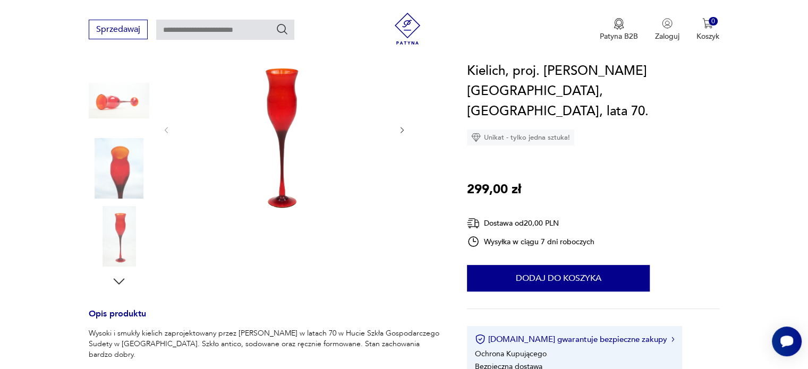
scroll to position [212, 0]
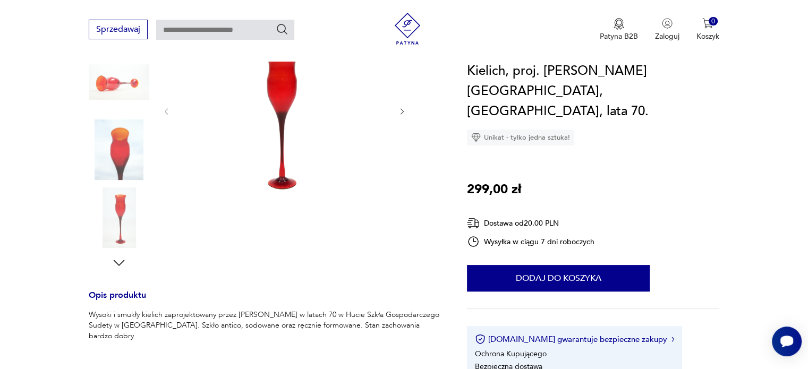
click at [402, 110] on icon "button" at bounding box center [402, 111] width 3 height 6
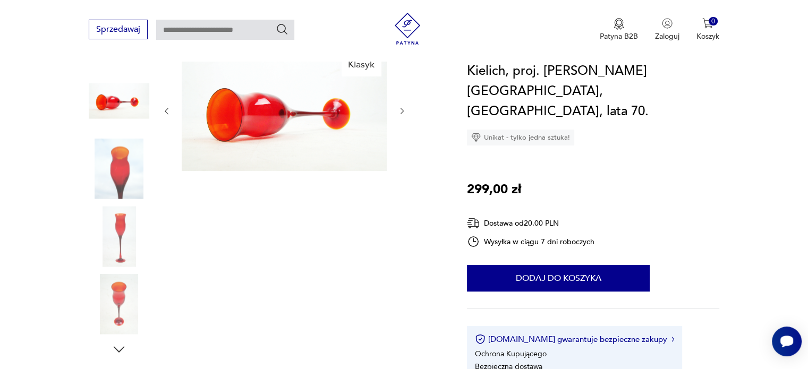
scroll to position [125, 0]
click at [402, 110] on icon "button" at bounding box center [402, 111] width 9 height 9
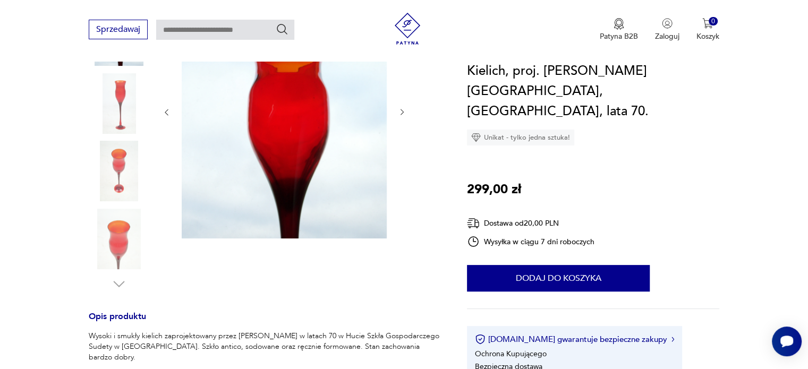
click at [402, 110] on icon "button" at bounding box center [402, 112] width 9 height 9
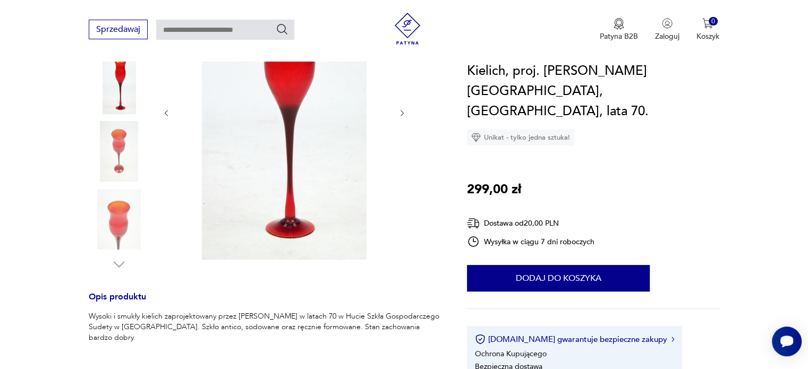
scroll to position [212, 0]
click at [402, 110] on icon "button" at bounding box center [402, 111] width 3 height 6
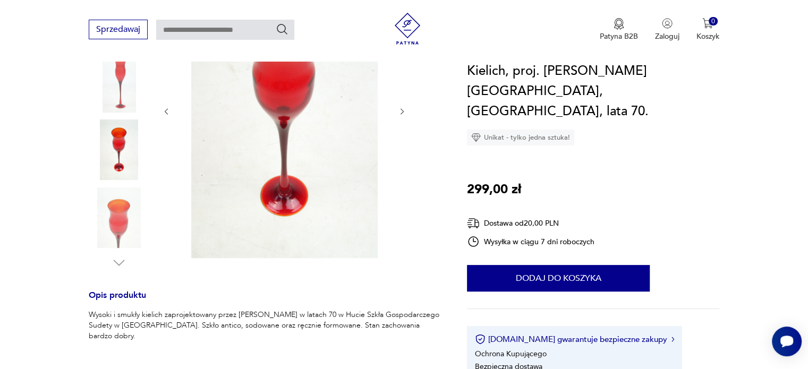
click at [402, 110] on icon "button" at bounding box center [402, 111] width 3 height 6
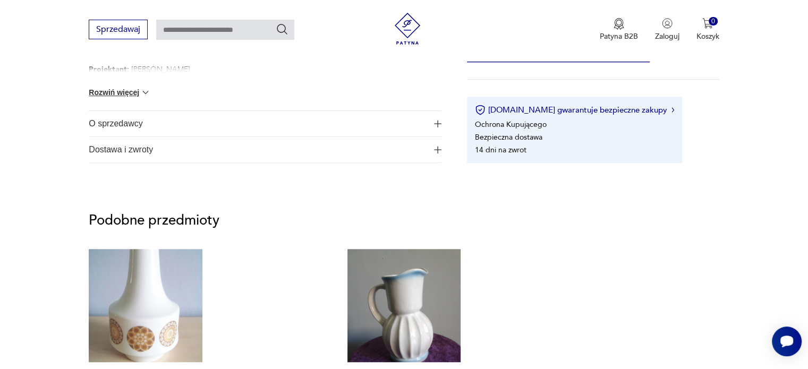
scroll to position [578, 0]
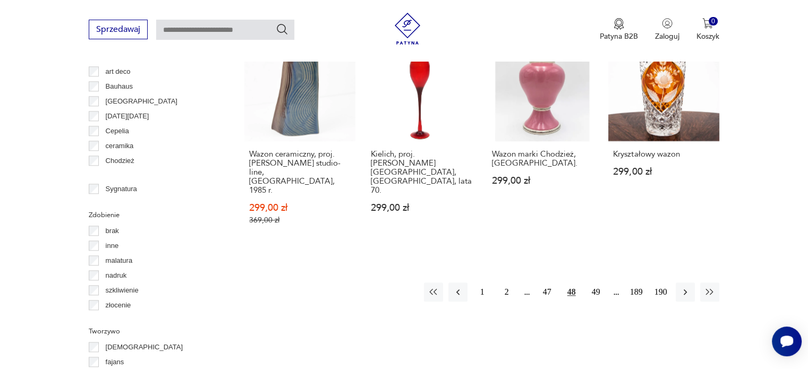
scroll to position [1124, 0]
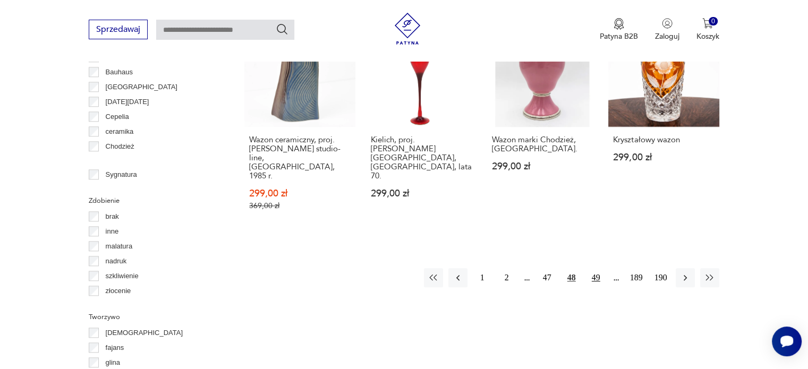
click at [598, 268] on button "49" at bounding box center [595, 277] width 19 height 19
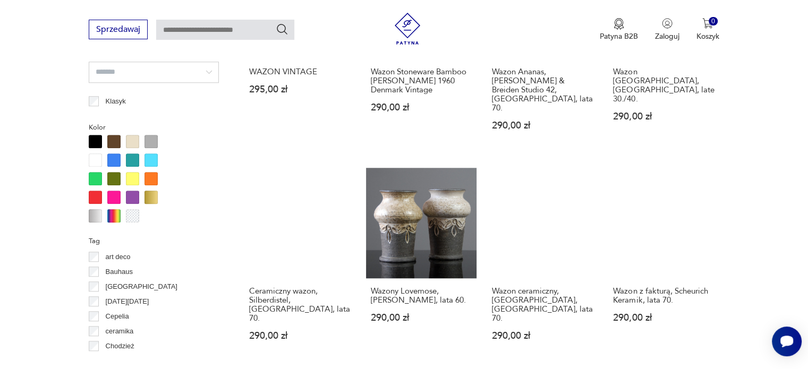
scroll to position [972, 0]
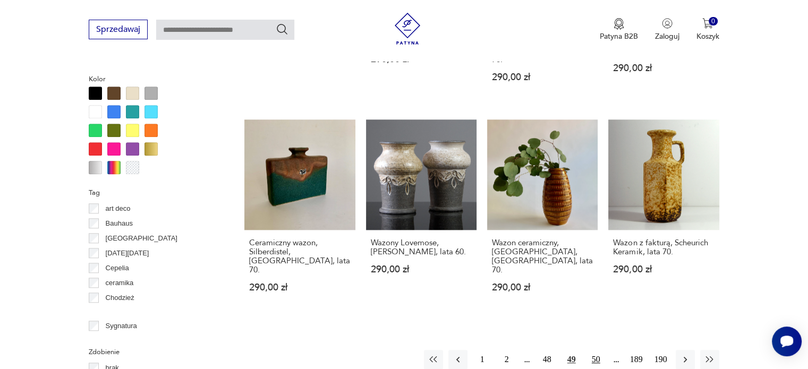
click at [598, 350] on button "50" at bounding box center [595, 359] width 19 height 19
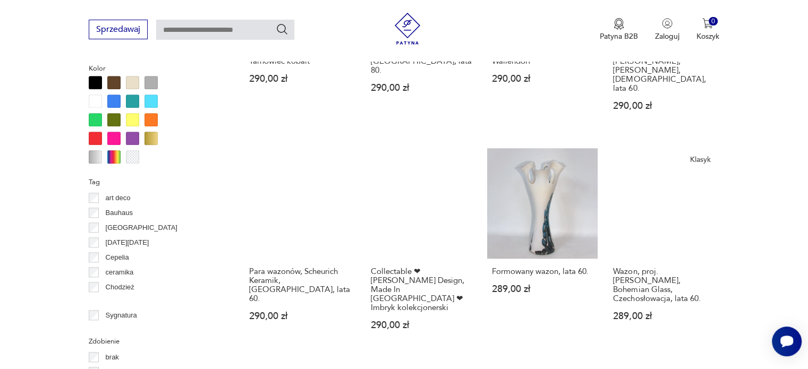
scroll to position [1025, 0]
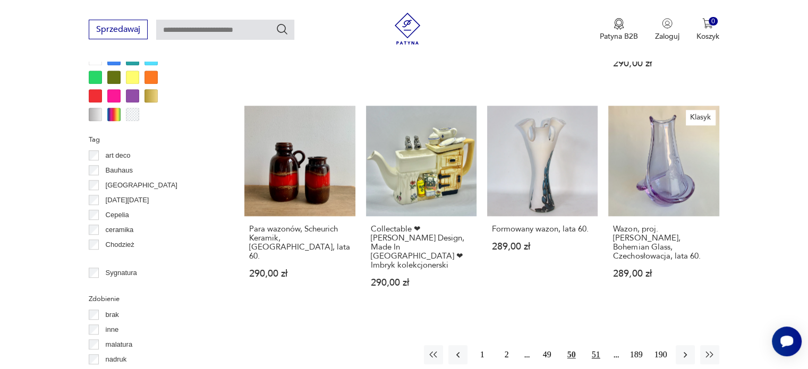
click at [595, 345] on button "51" at bounding box center [595, 354] width 19 height 19
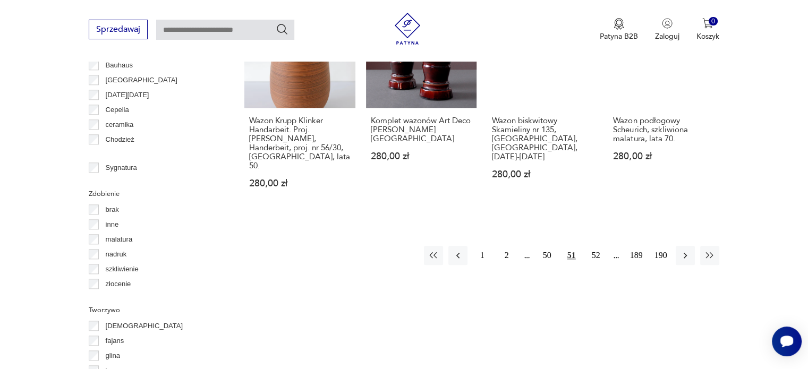
scroll to position [1132, 0]
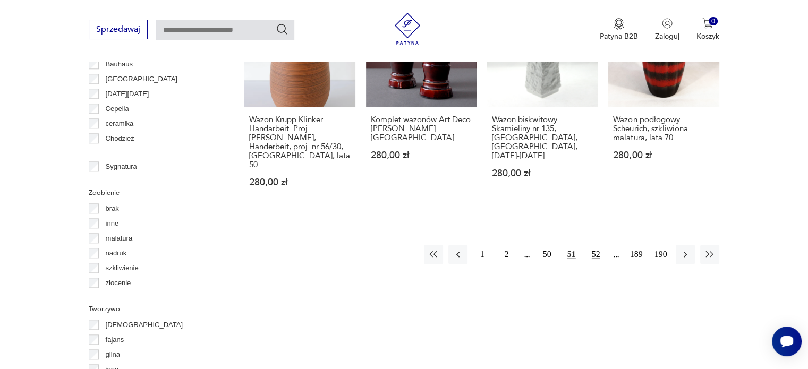
click at [594, 245] on button "52" at bounding box center [595, 254] width 19 height 19
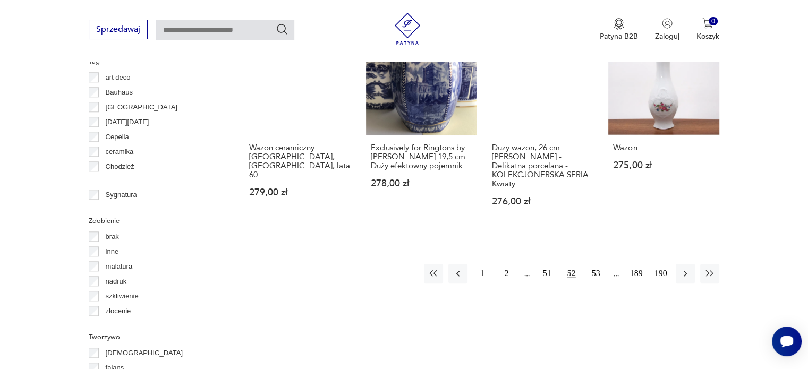
scroll to position [1132, 0]
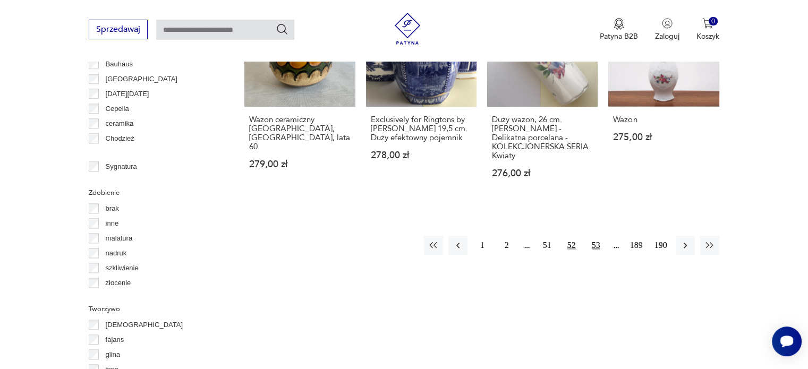
click at [597, 236] on button "53" at bounding box center [595, 245] width 19 height 19
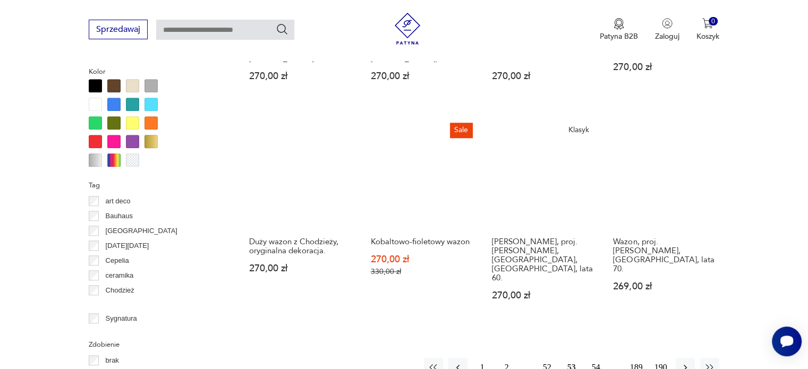
scroll to position [1025, 0]
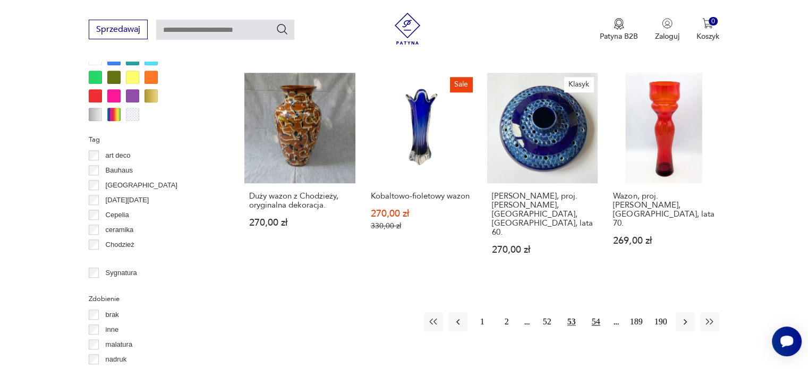
click at [595, 312] on button "54" at bounding box center [595, 321] width 19 height 19
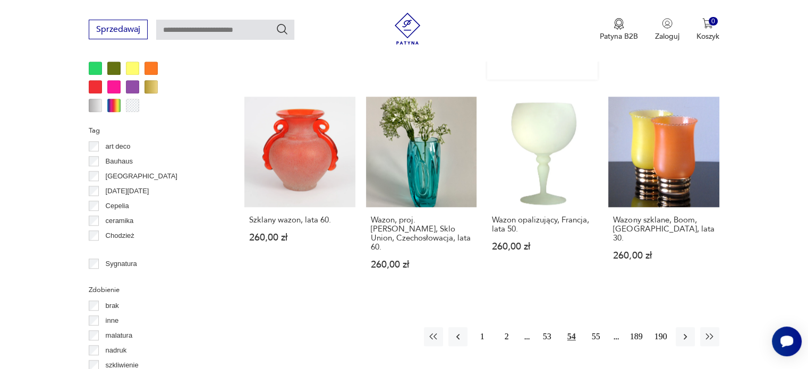
scroll to position [1078, 0]
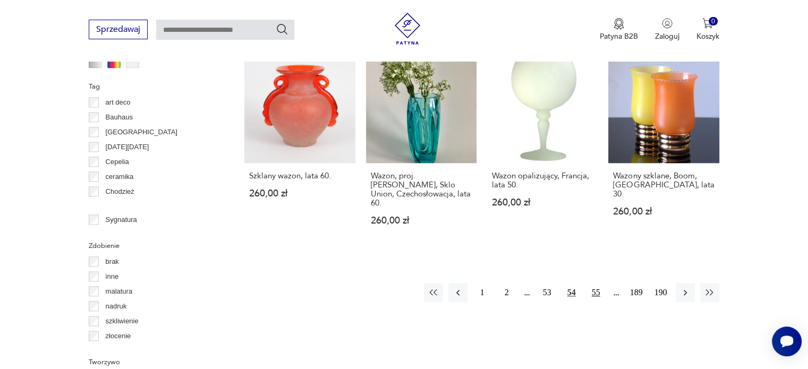
click at [598, 283] on button "55" at bounding box center [595, 292] width 19 height 19
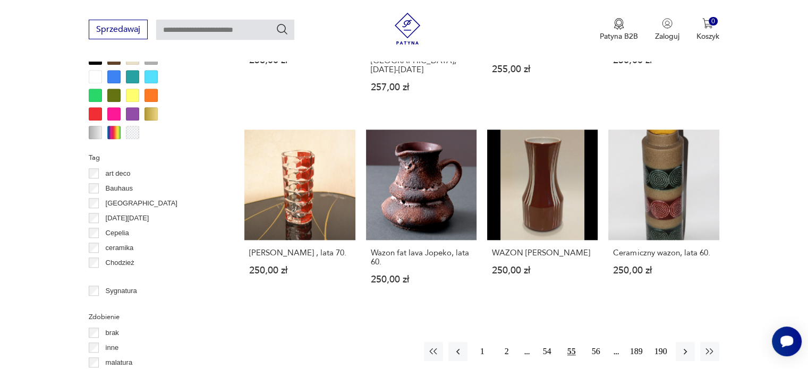
scroll to position [1025, 0]
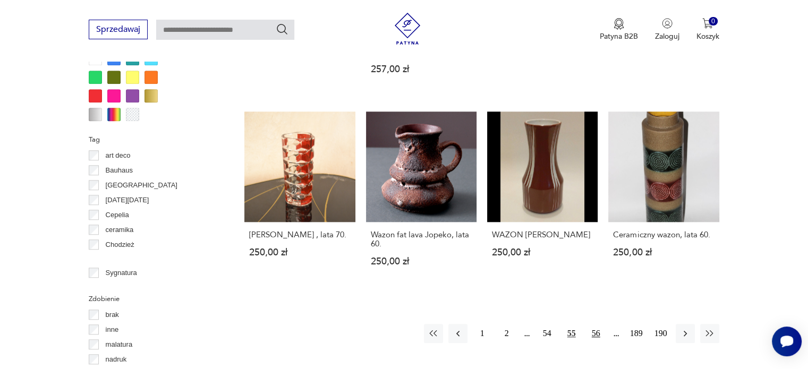
click at [597, 324] on button "56" at bounding box center [595, 333] width 19 height 19
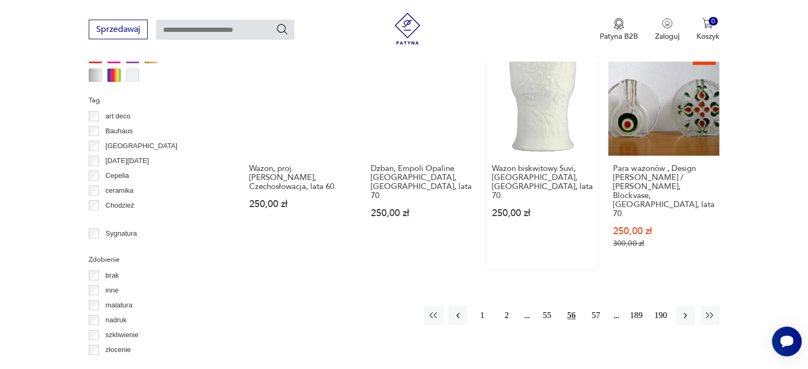
scroll to position [1132, 0]
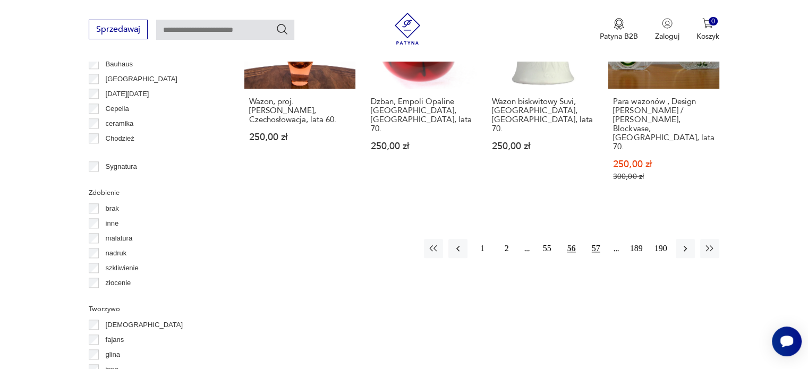
click at [597, 239] on button "57" at bounding box center [595, 248] width 19 height 19
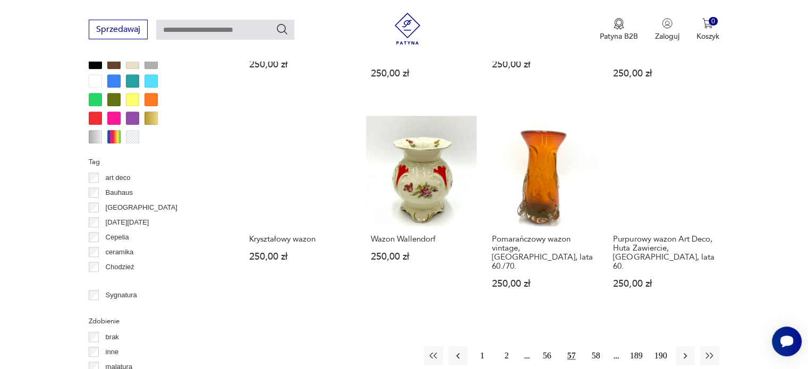
scroll to position [1025, 0]
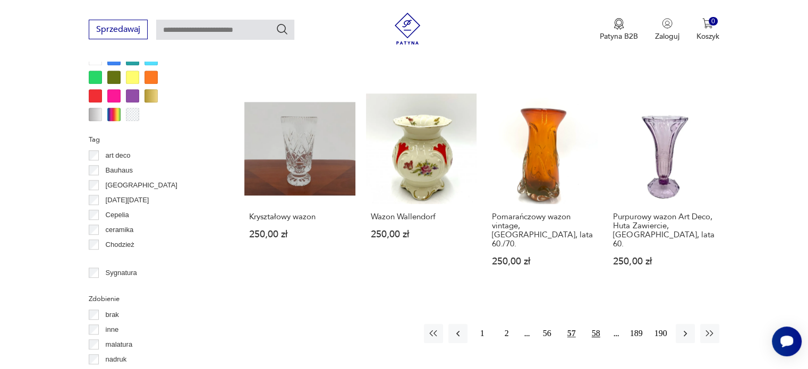
click at [596, 324] on button "58" at bounding box center [595, 333] width 19 height 19
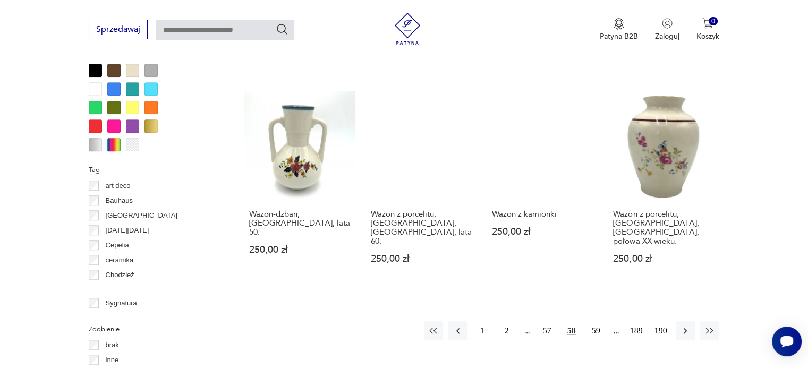
scroll to position [1025, 0]
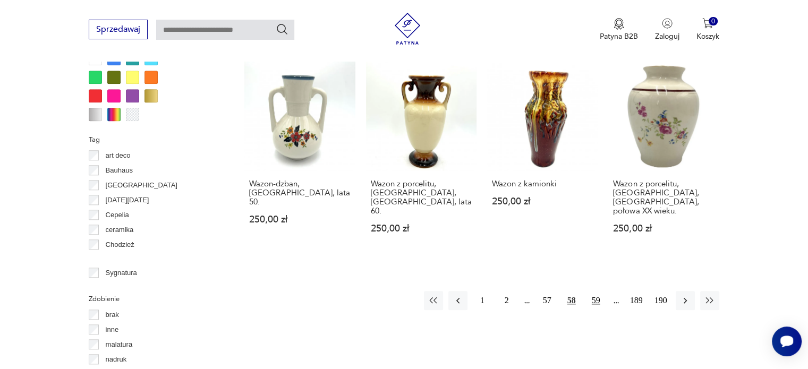
click at [598, 291] on button "59" at bounding box center [595, 300] width 19 height 19
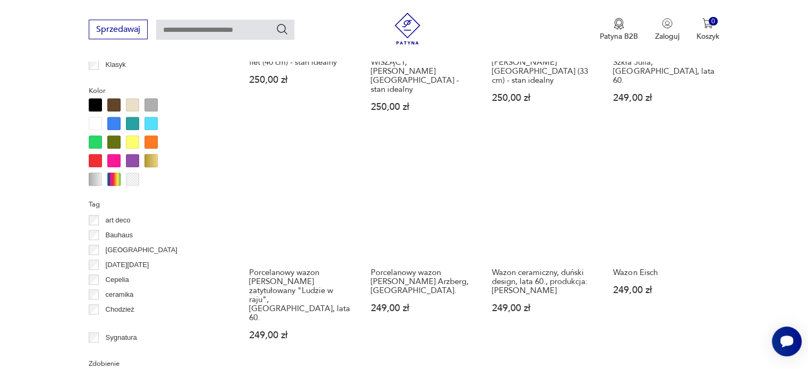
scroll to position [1078, 0]
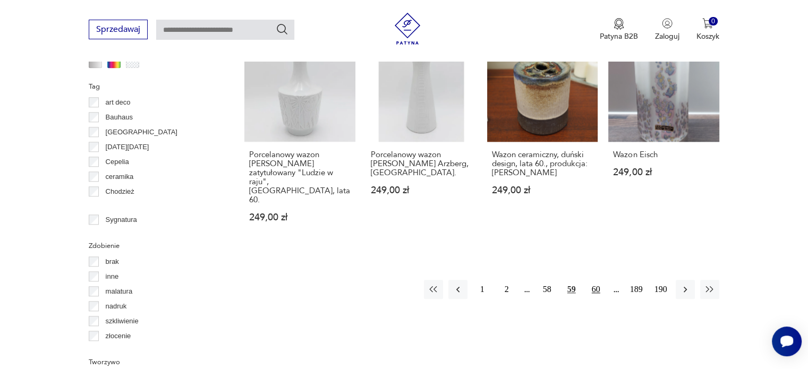
click at [599, 280] on button "60" at bounding box center [595, 289] width 19 height 19
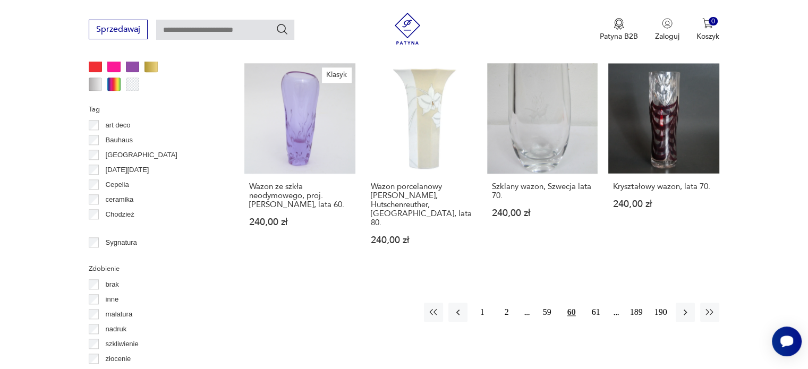
scroll to position [1078, 0]
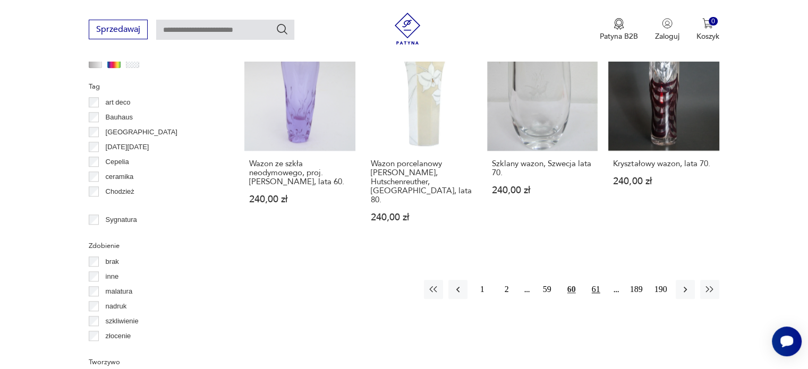
click at [593, 280] on button "61" at bounding box center [595, 289] width 19 height 19
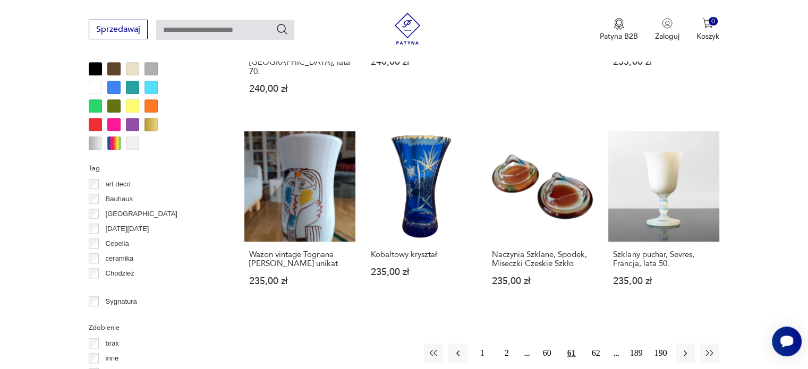
scroll to position [1025, 0]
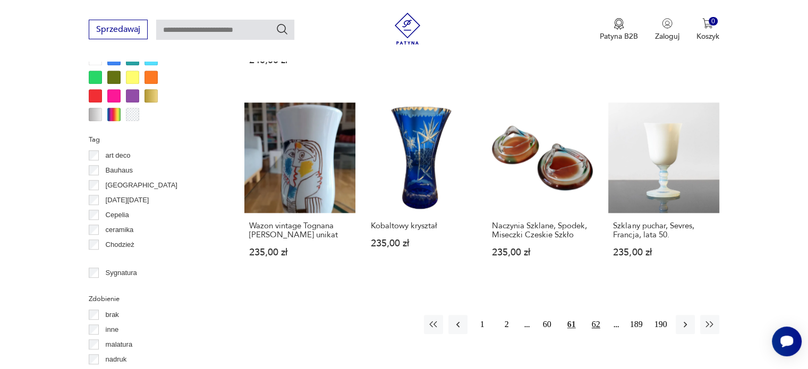
click at [597, 315] on button "62" at bounding box center [595, 324] width 19 height 19
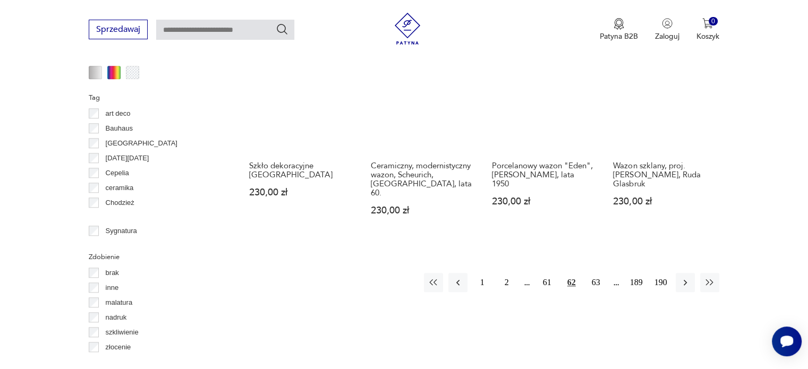
scroll to position [1078, 0]
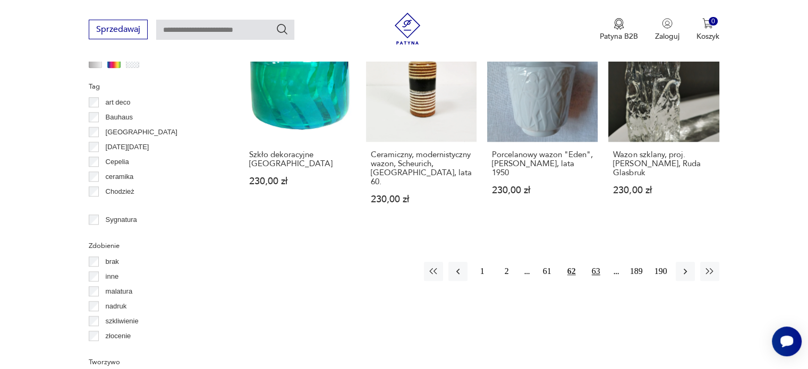
click at [597, 262] on button "63" at bounding box center [595, 271] width 19 height 19
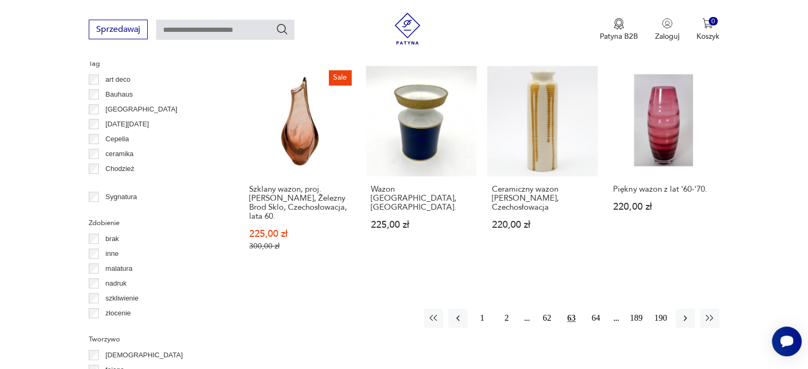
scroll to position [1132, 0]
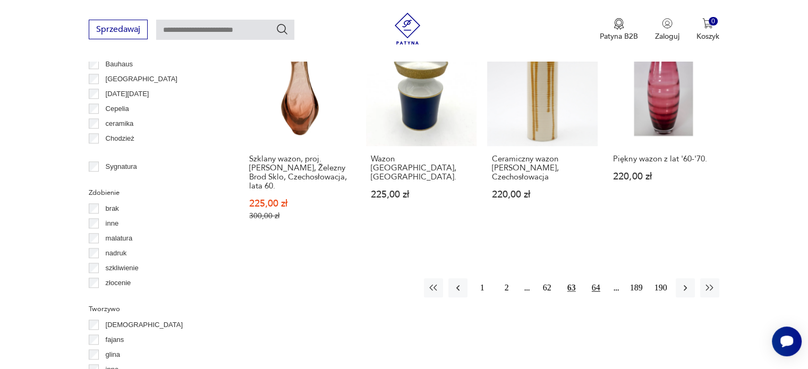
click at [597, 278] on button "64" at bounding box center [595, 287] width 19 height 19
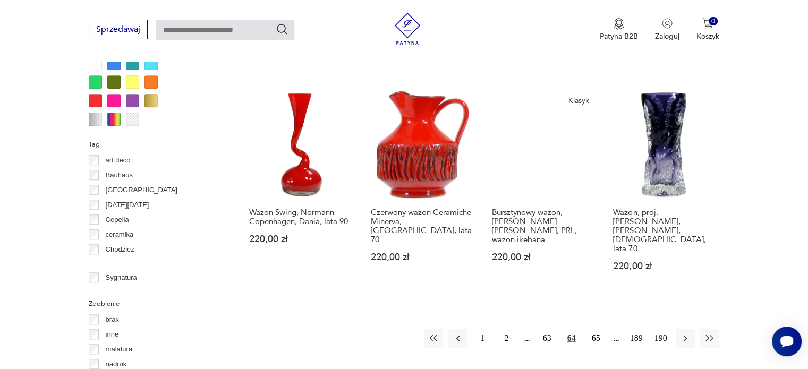
scroll to position [1025, 0]
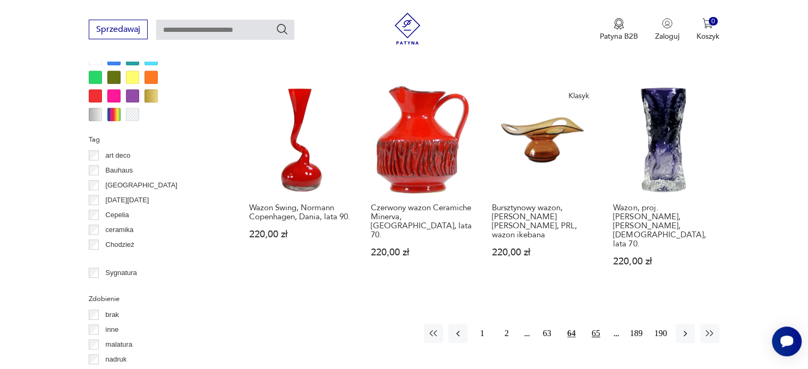
click at [597, 324] on button "65" at bounding box center [595, 333] width 19 height 19
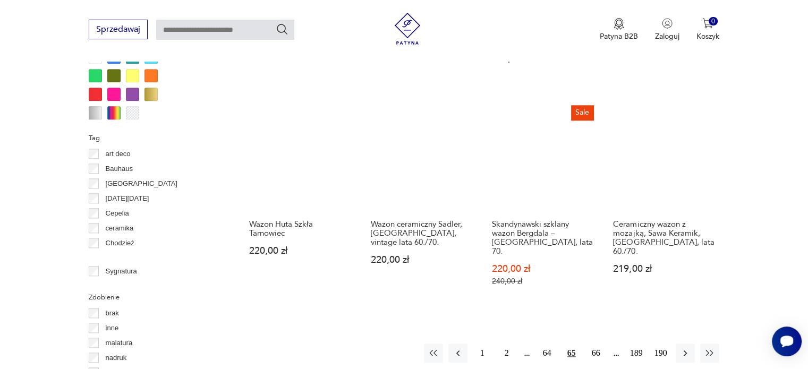
scroll to position [1078, 0]
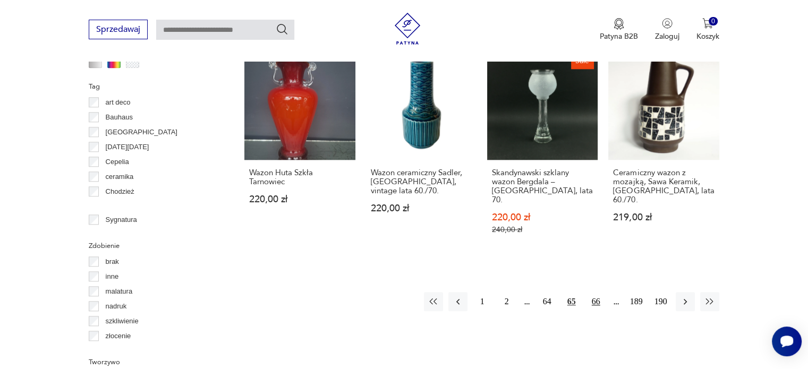
click at [595, 292] on button "66" at bounding box center [595, 301] width 19 height 19
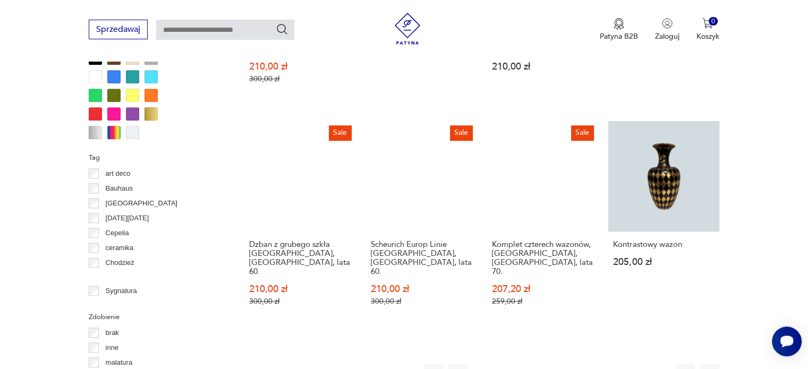
scroll to position [1078, 0]
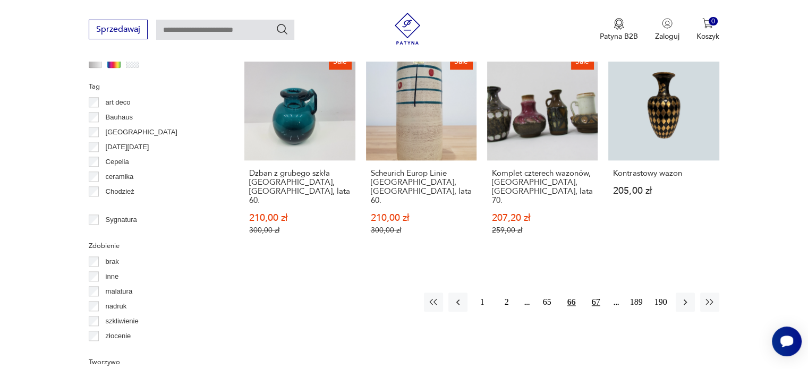
click at [596, 293] on button "67" at bounding box center [595, 302] width 19 height 19
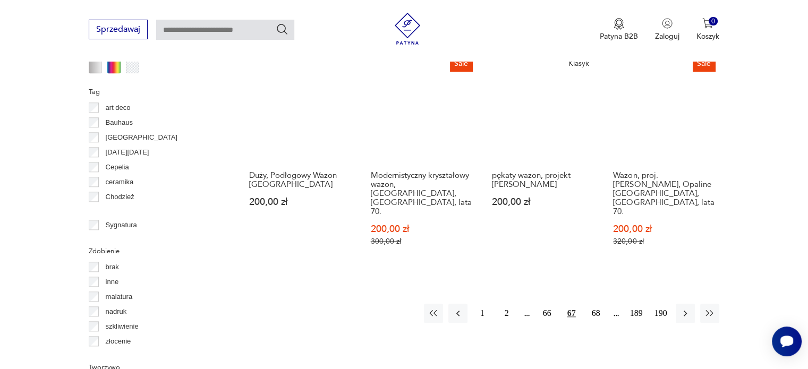
scroll to position [1078, 0]
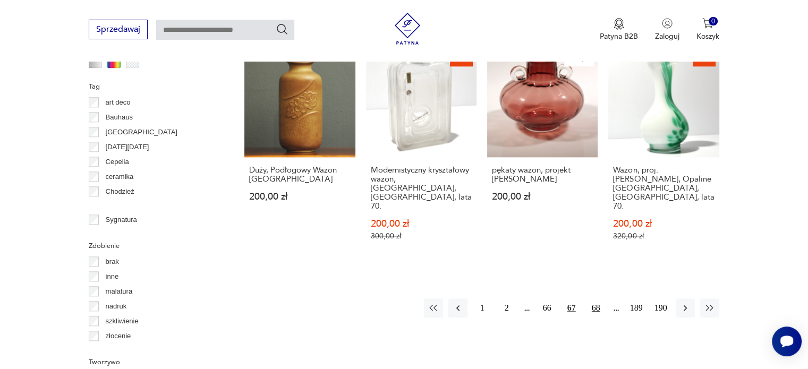
click at [598, 299] on button "68" at bounding box center [595, 308] width 19 height 19
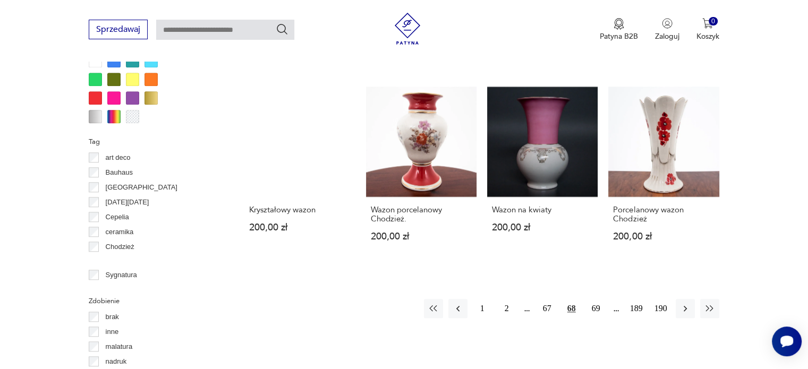
scroll to position [1025, 0]
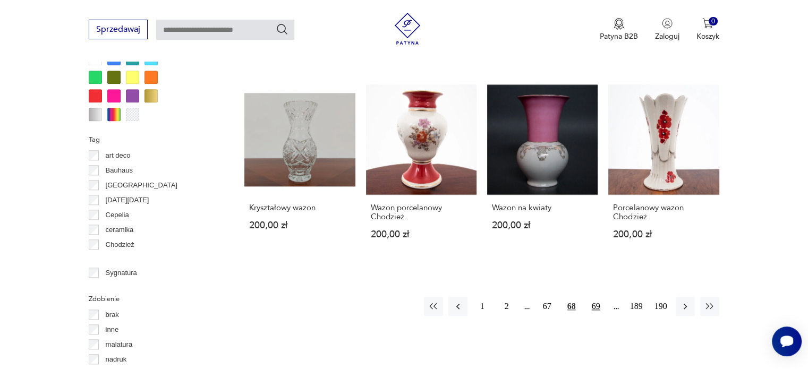
click at [596, 297] on button "69" at bounding box center [595, 306] width 19 height 19
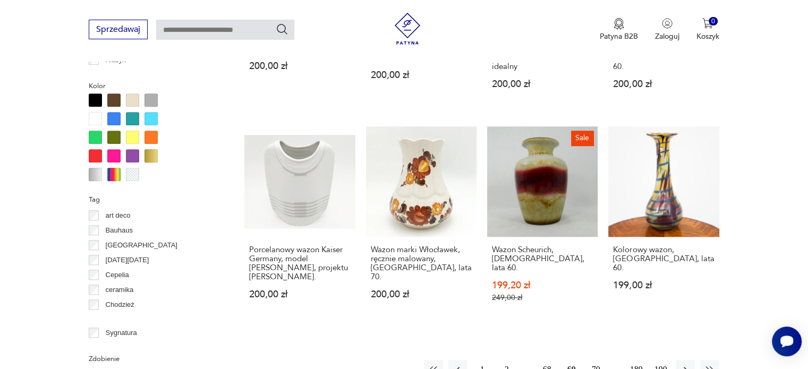
scroll to position [972, 0]
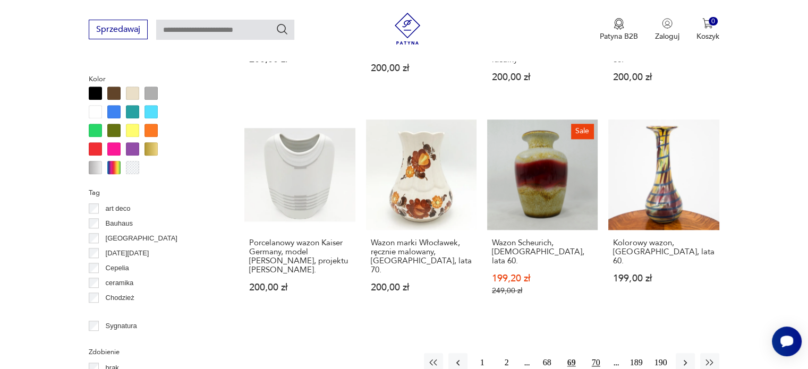
click at [597, 353] on button "70" at bounding box center [595, 362] width 19 height 19
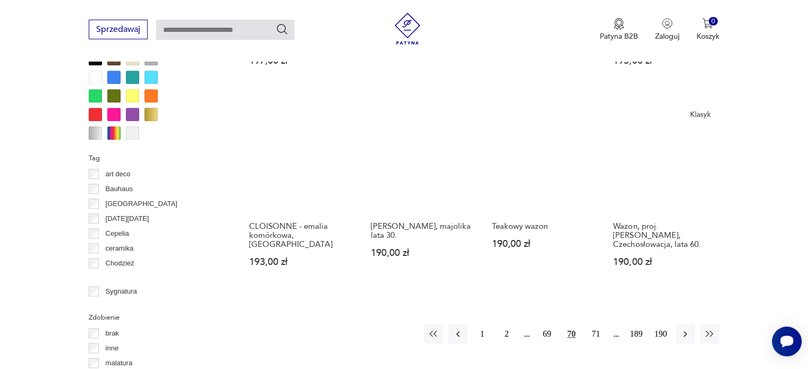
scroll to position [1025, 0]
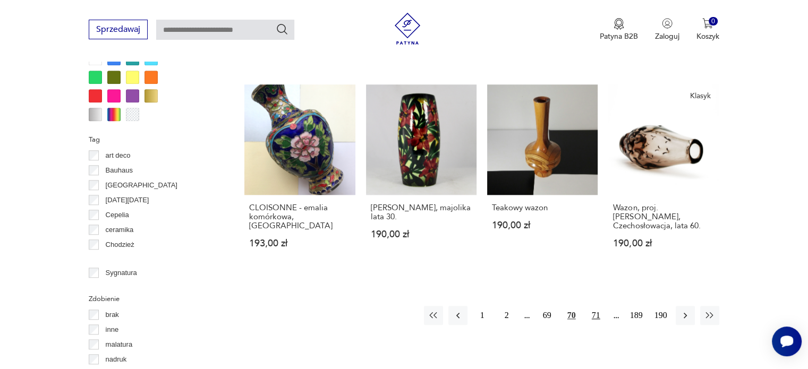
click at [595, 306] on button "71" at bounding box center [595, 315] width 19 height 19
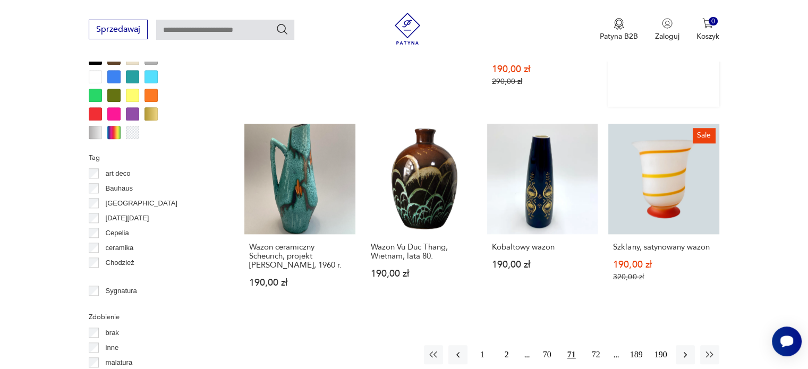
scroll to position [1025, 0]
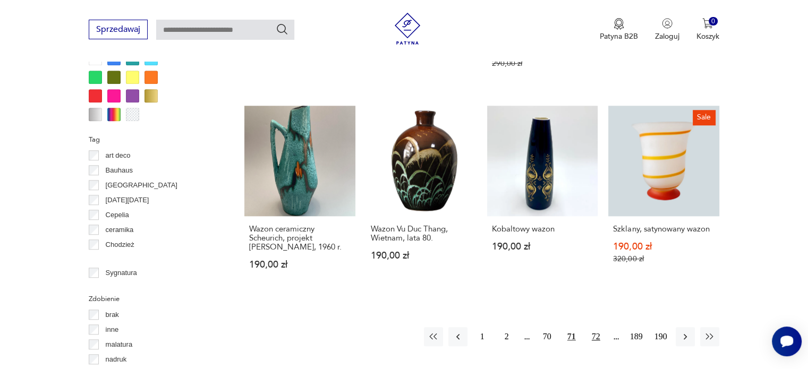
click at [596, 327] on button "72" at bounding box center [595, 336] width 19 height 19
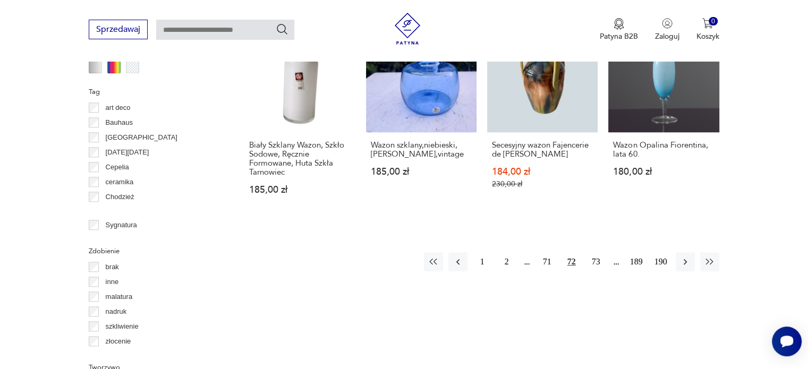
scroll to position [1078, 0]
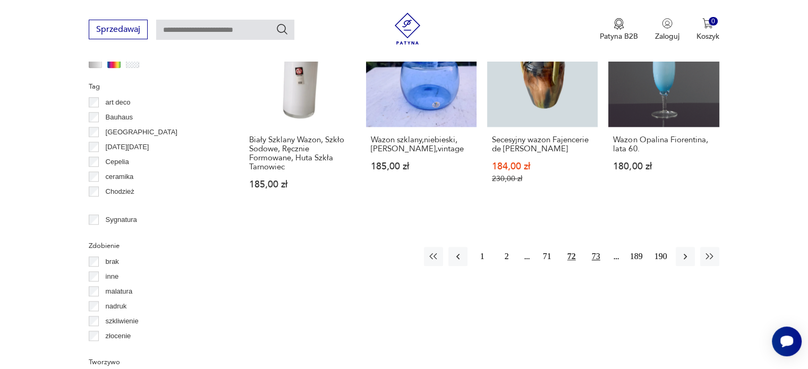
click at [594, 248] on button "73" at bounding box center [595, 256] width 19 height 19
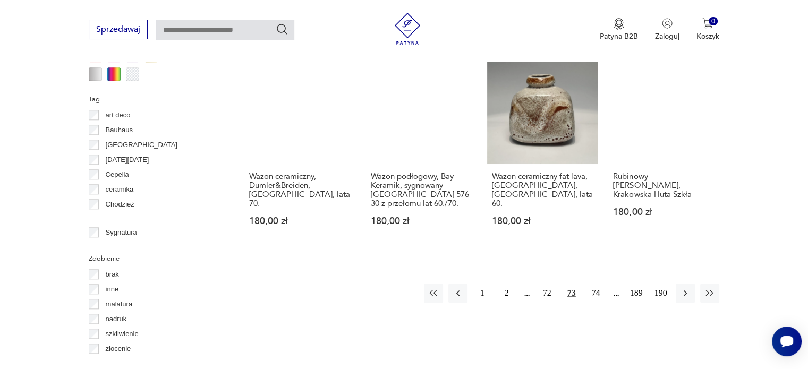
scroll to position [1078, 0]
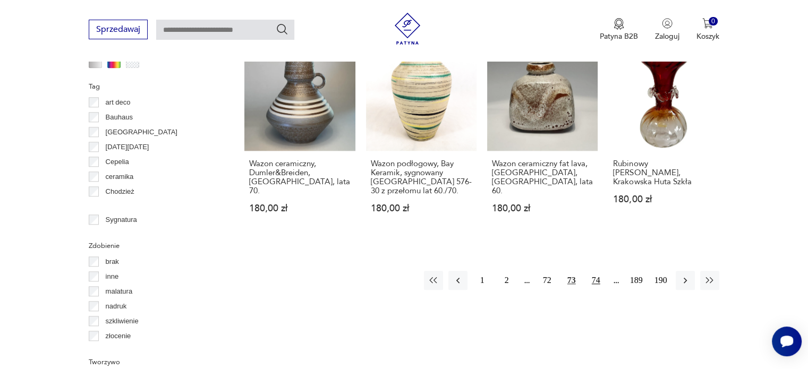
click at [599, 271] on button "74" at bounding box center [595, 280] width 19 height 19
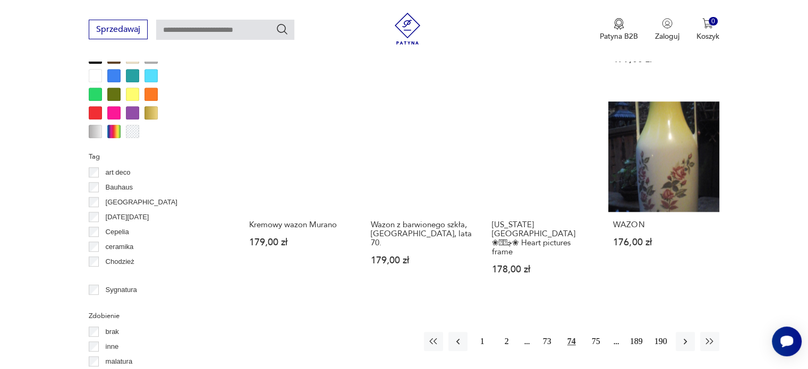
scroll to position [1025, 0]
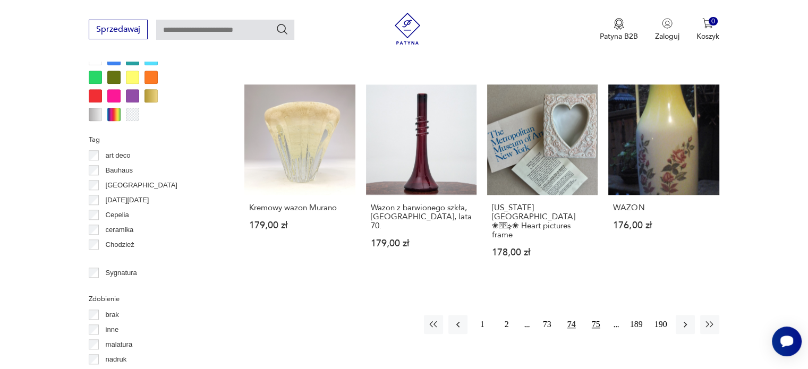
click at [594, 315] on button "75" at bounding box center [595, 324] width 19 height 19
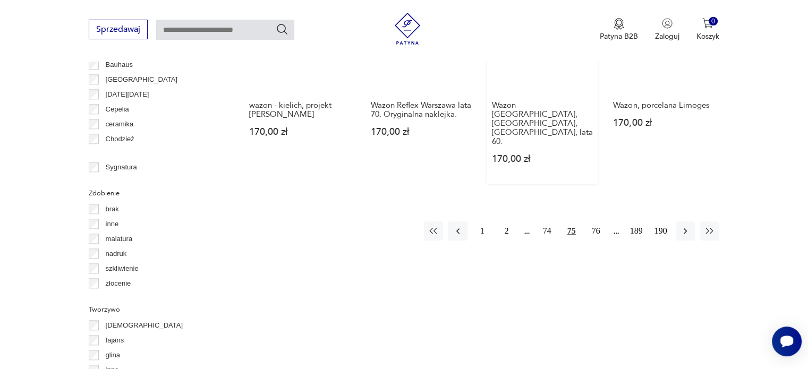
scroll to position [1132, 0]
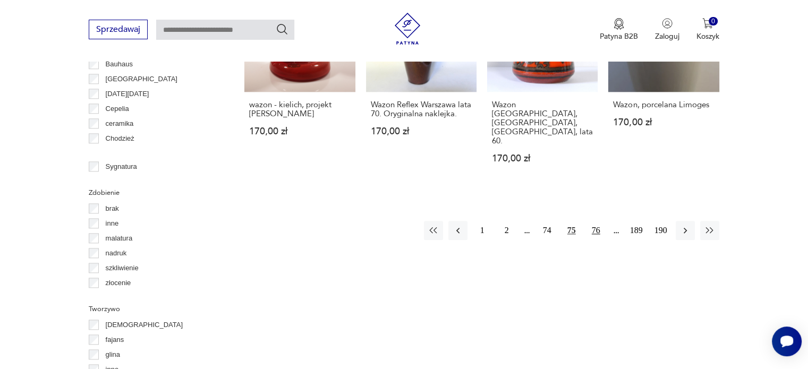
click at [594, 221] on button "76" at bounding box center [595, 230] width 19 height 19
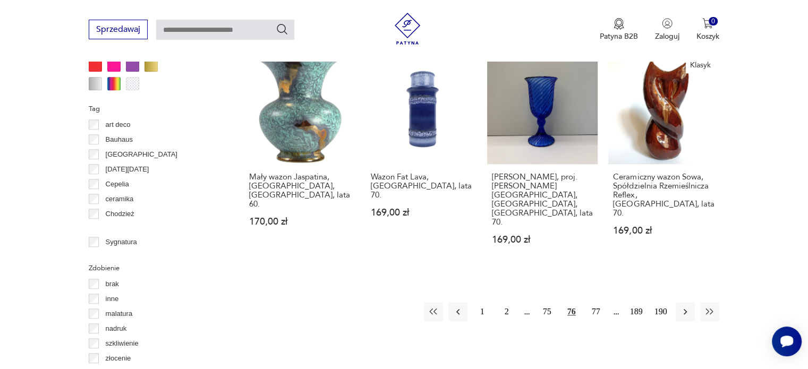
scroll to position [1132, 0]
